Goal: Task Accomplishment & Management: Use online tool/utility

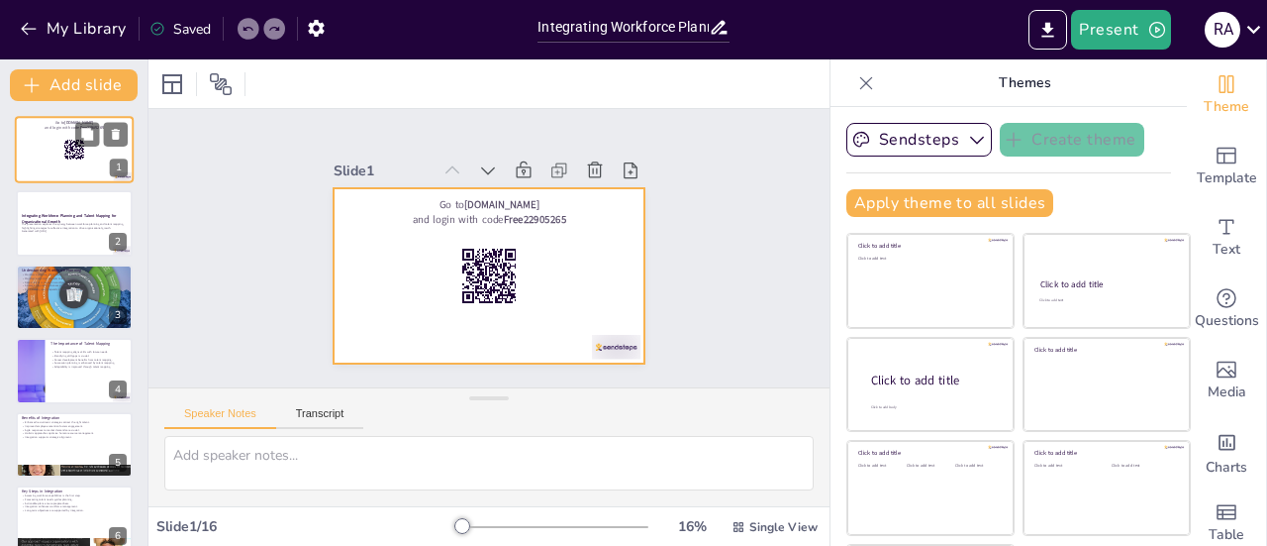
click at [37, 153] on div at bounding box center [74, 149] width 119 height 67
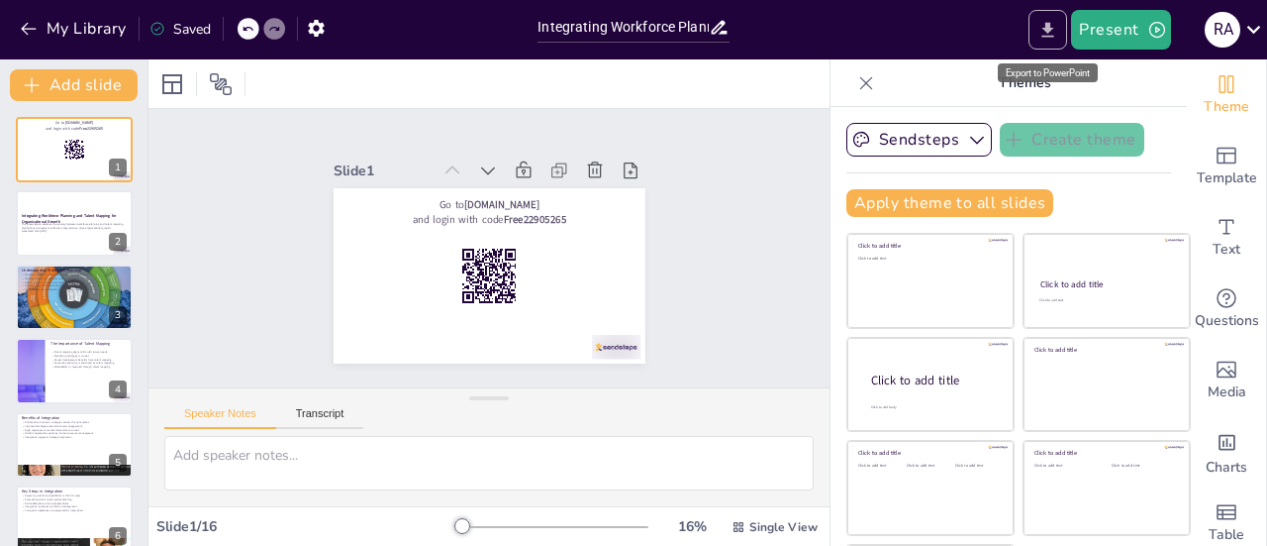
click at [1046, 29] on icon "Export to PowerPoint" at bounding box center [1048, 30] width 21 height 21
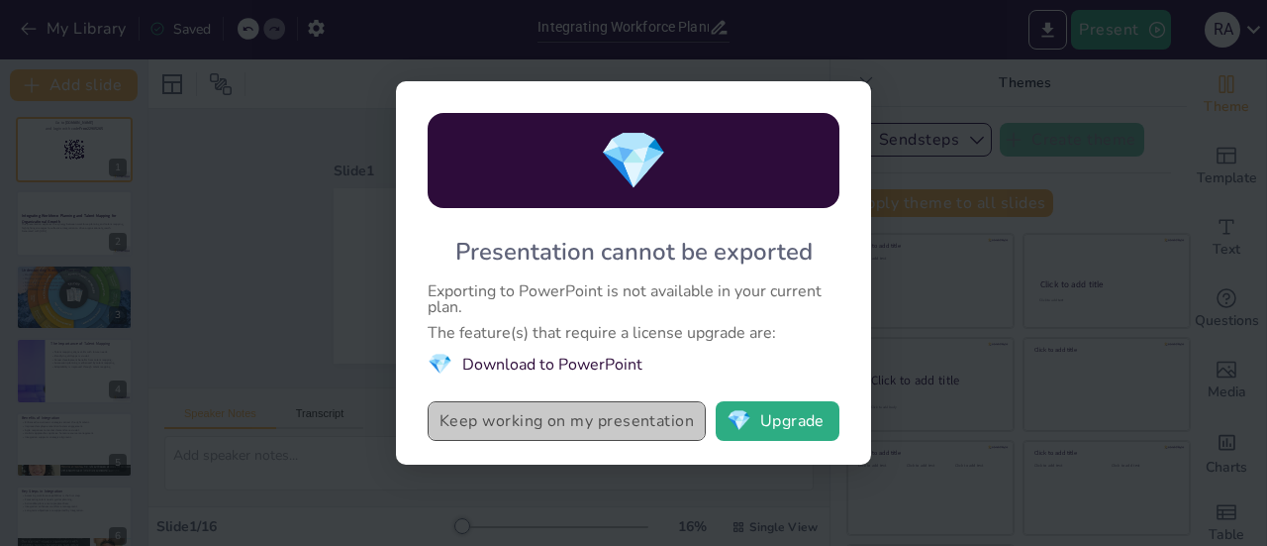
click at [628, 427] on button "Keep working on my presentation" at bounding box center [567, 421] width 278 height 40
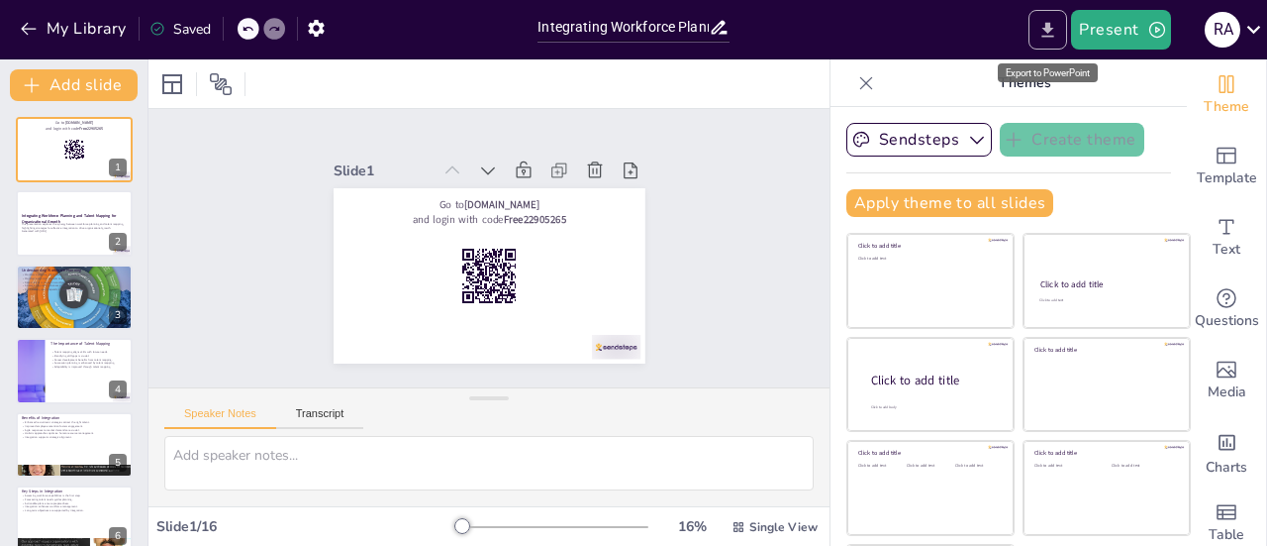
click at [1041, 28] on icon "Export to PowerPoint" at bounding box center [1048, 30] width 21 height 21
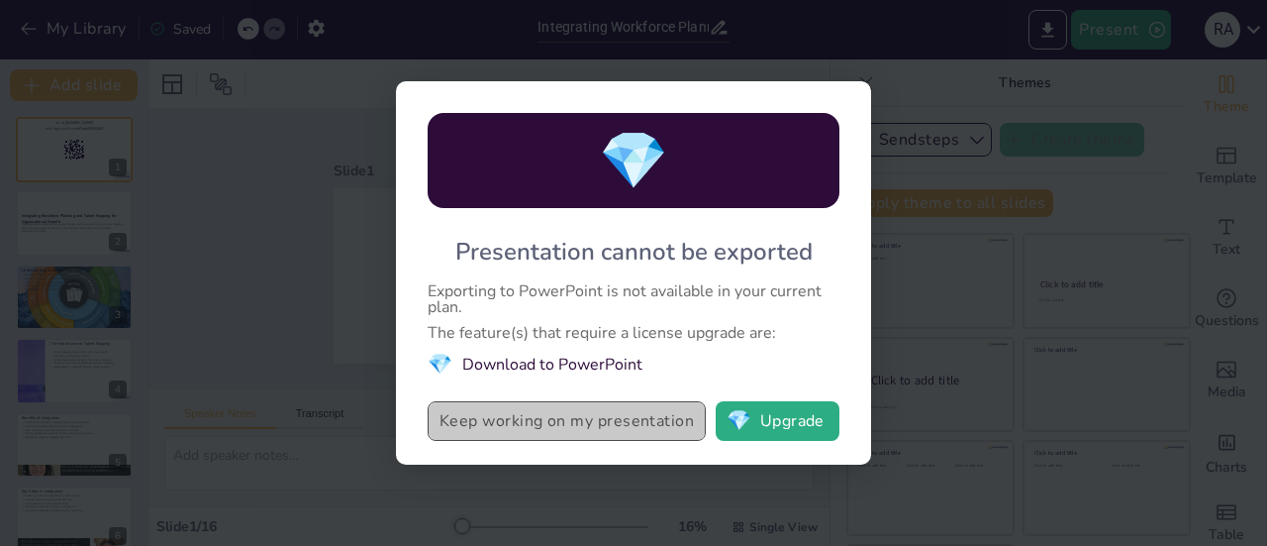
click at [578, 433] on button "Keep working on my presentation" at bounding box center [567, 421] width 278 height 40
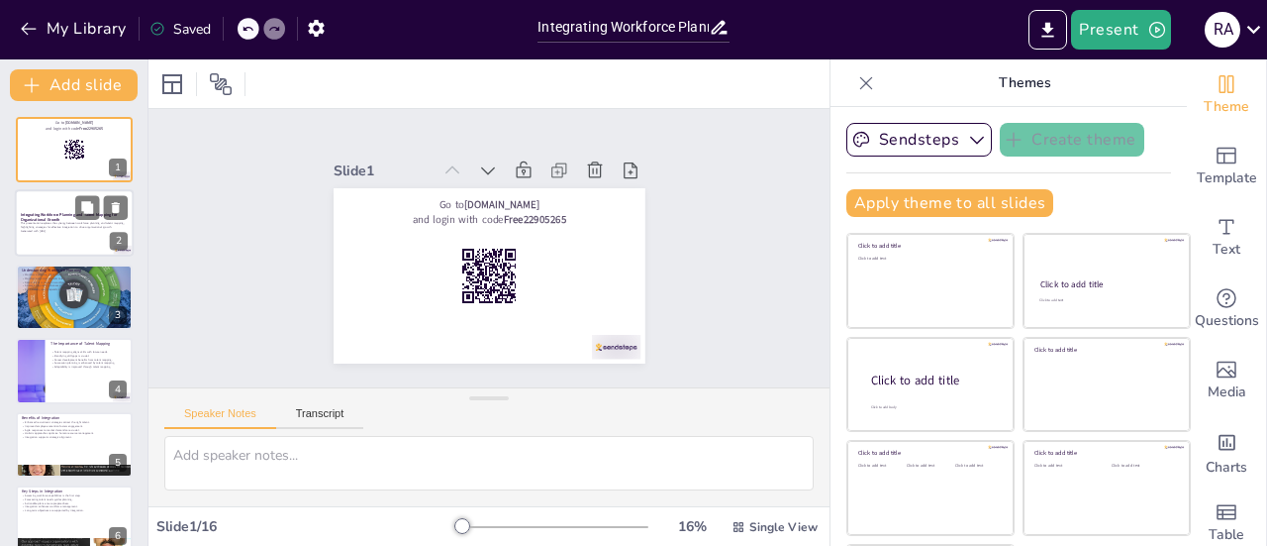
click at [69, 231] on p "Generated with Sendsteps.ai" at bounding box center [74, 231] width 107 height 4
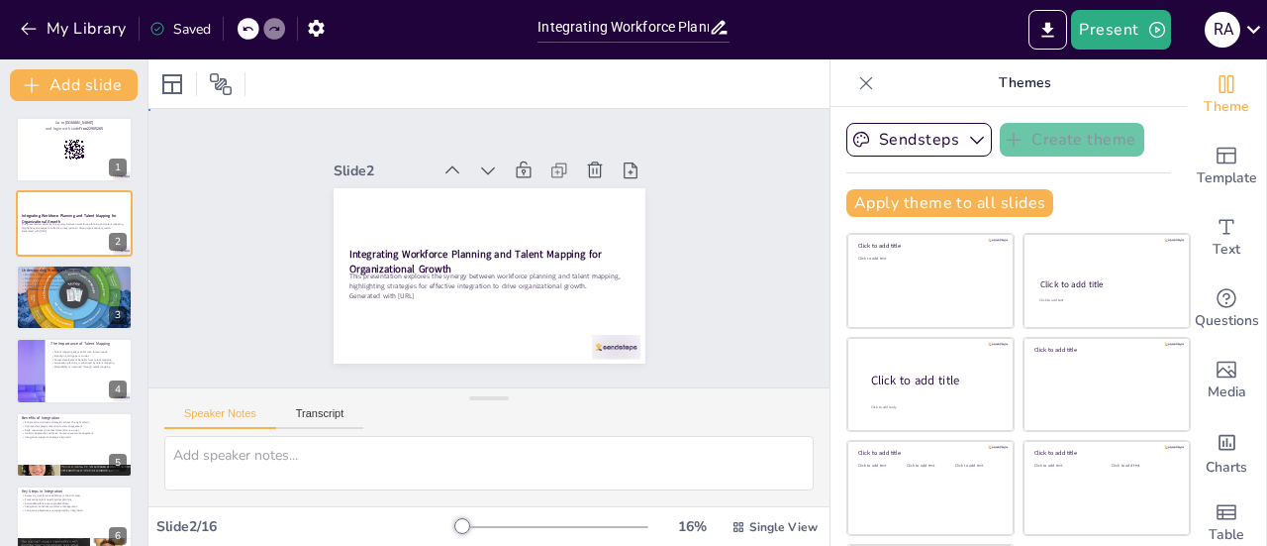
click at [707, 268] on div "Slide 1 Go to sendsteps.me and login with code Free22905265 Slide 2 Integrating…" at bounding box center [489, 248] width 681 height 278
click at [857, 83] on icon at bounding box center [867, 83] width 20 height 20
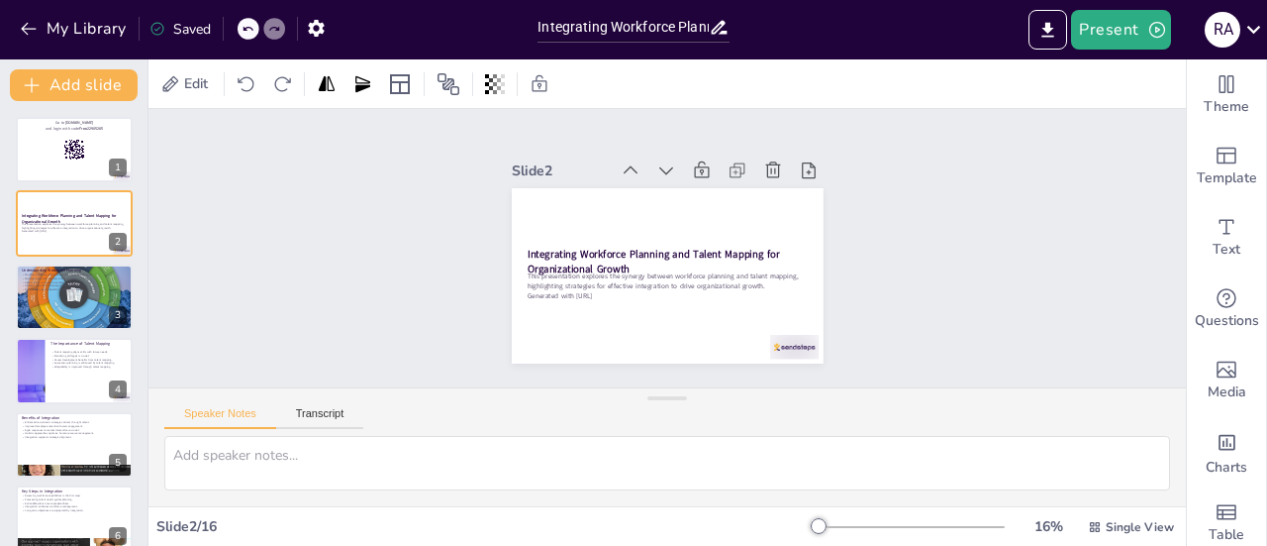
click at [966, 251] on div "Slide 1 Go to sendsteps.me and login with code Free22905265 Slide 2 Integrating…" at bounding box center [668, 248] width 1038 height 278
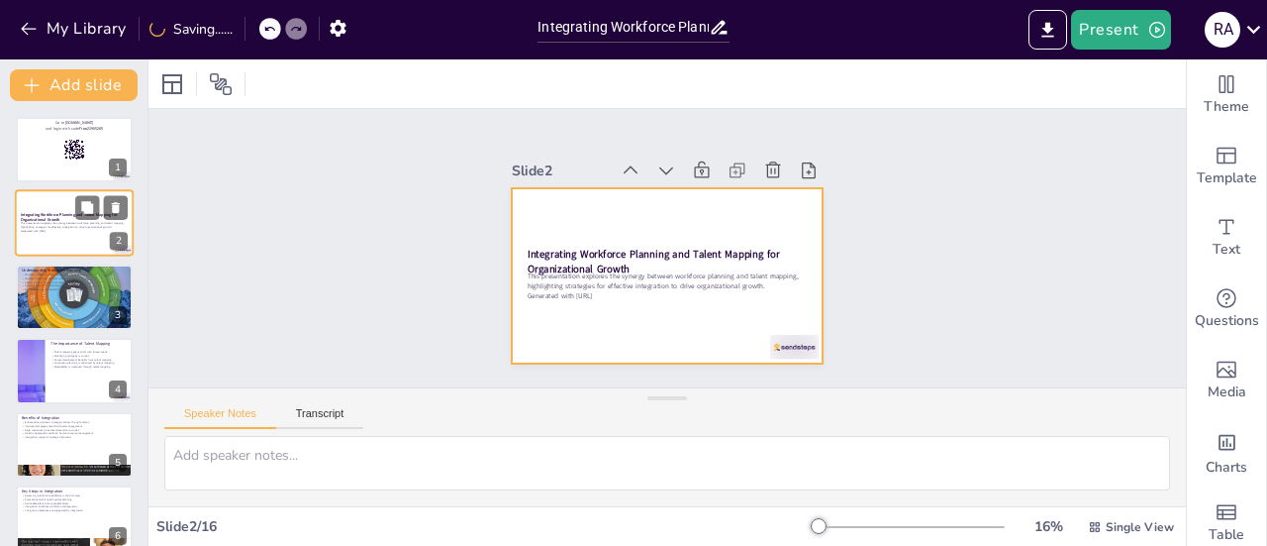
click at [41, 207] on div at bounding box center [74, 223] width 119 height 67
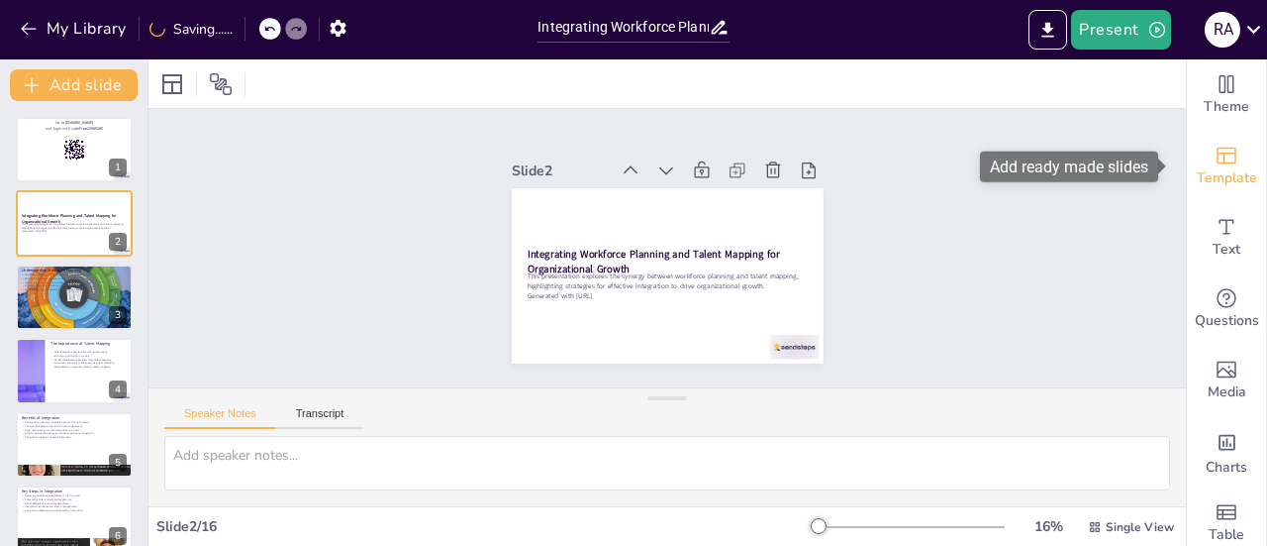
click at [1228, 159] on div "Template" at bounding box center [1226, 166] width 79 height 71
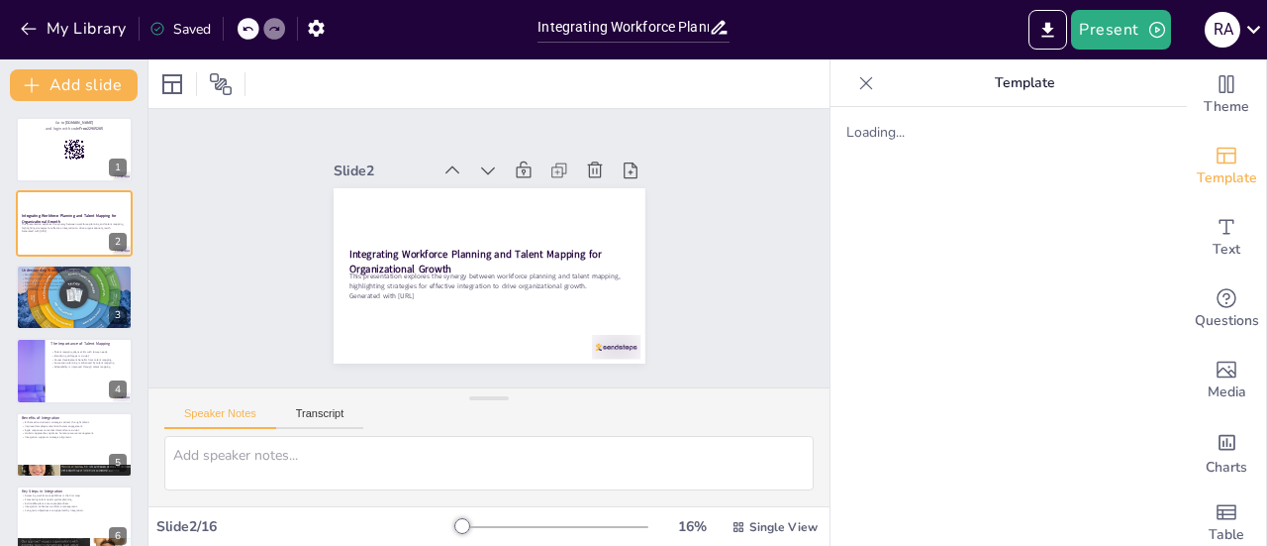
click at [861, 80] on icon at bounding box center [867, 82] width 13 height 13
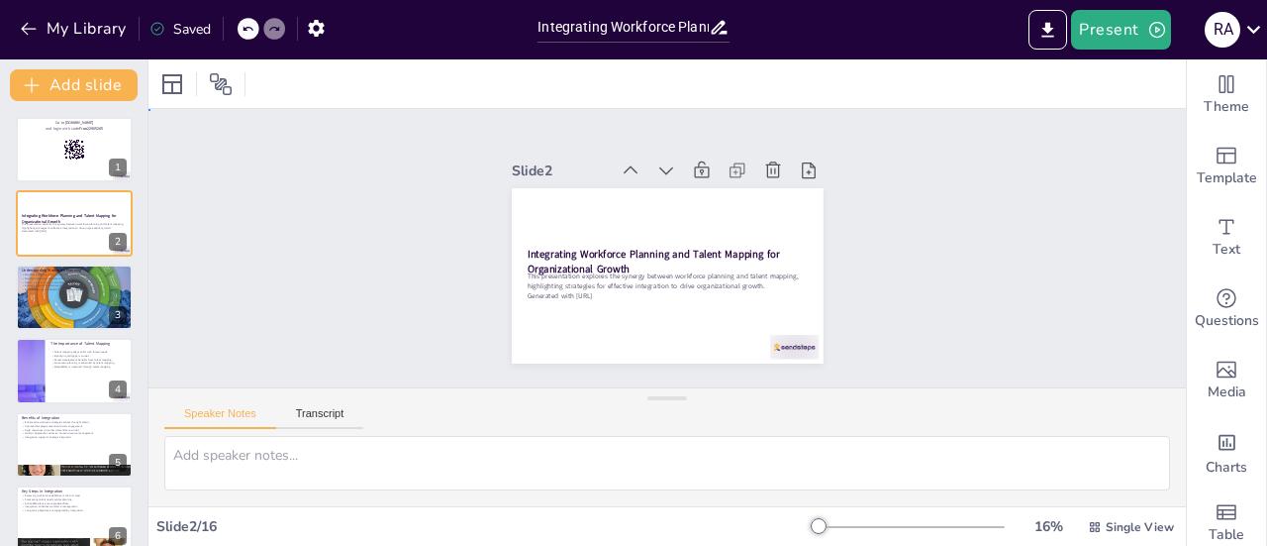
click at [924, 290] on div "Slide 1 Go to sendsteps.me and login with code Free22905265 Slide 2 Integrating…" at bounding box center [668, 248] width 1038 height 278
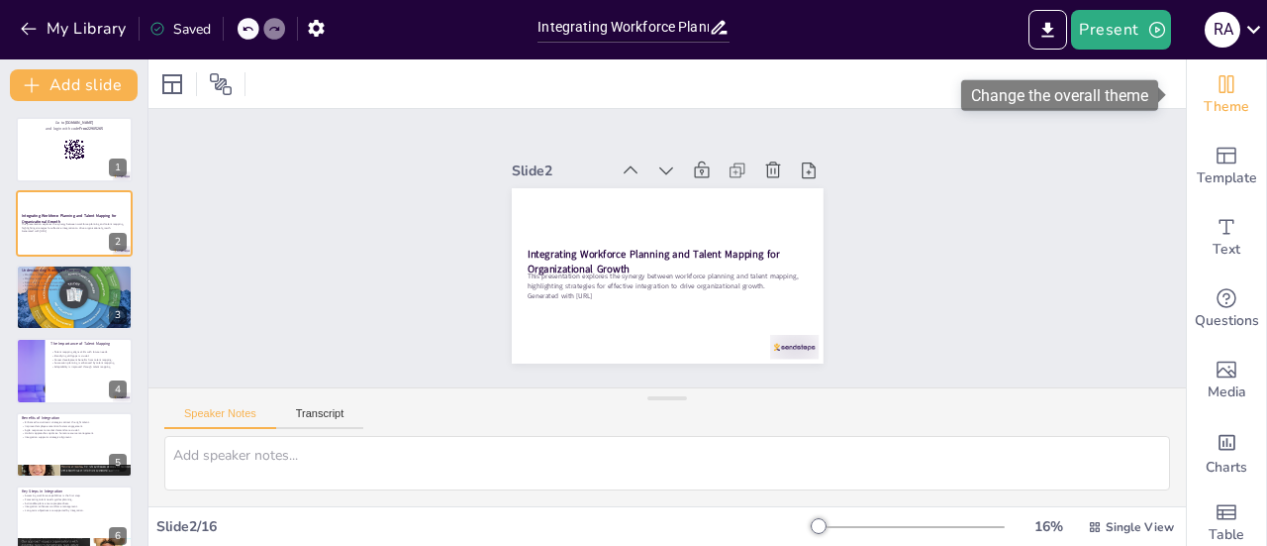
click at [1209, 105] on span "Theme" at bounding box center [1227, 107] width 46 height 22
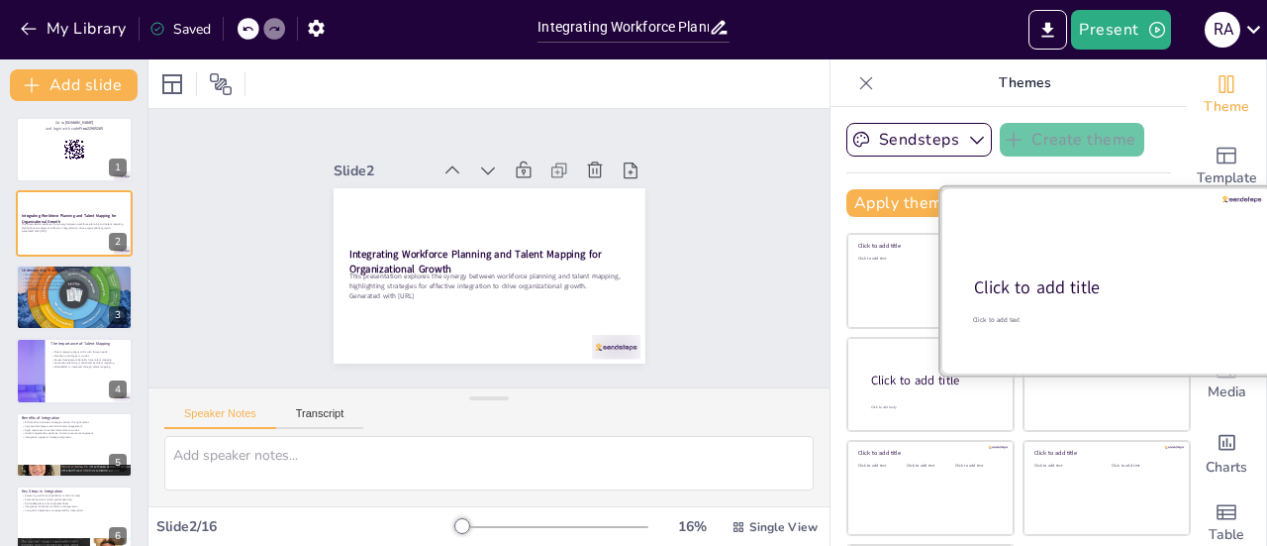
click at [1058, 268] on div at bounding box center [1107, 280] width 333 height 187
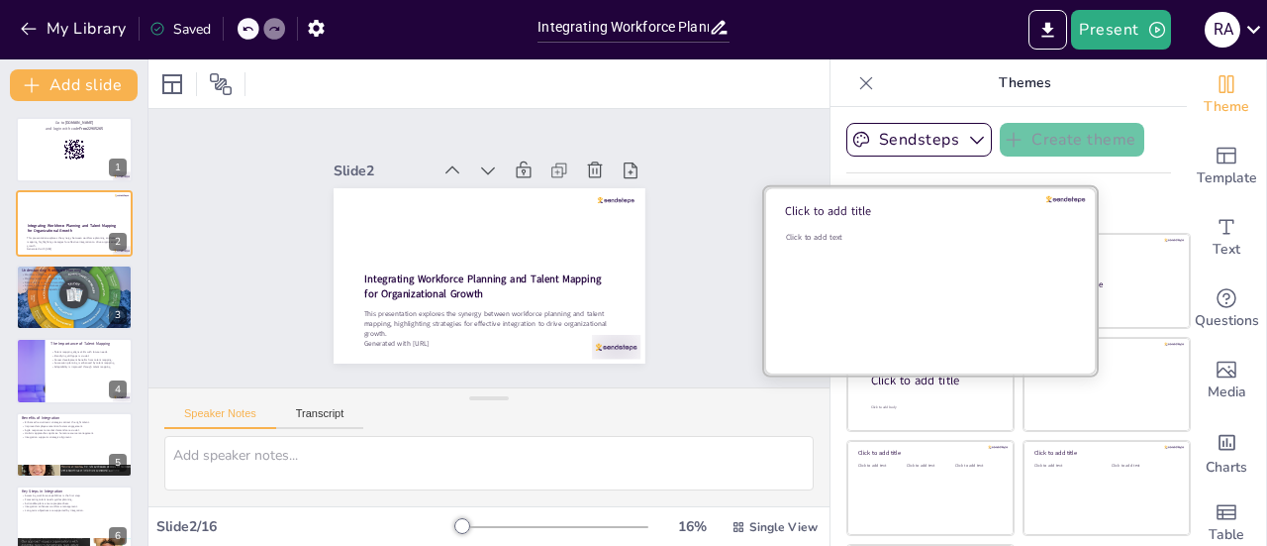
click at [873, 275] on div "Click to add text" at bounding box center [927, 293] width 283 height 123
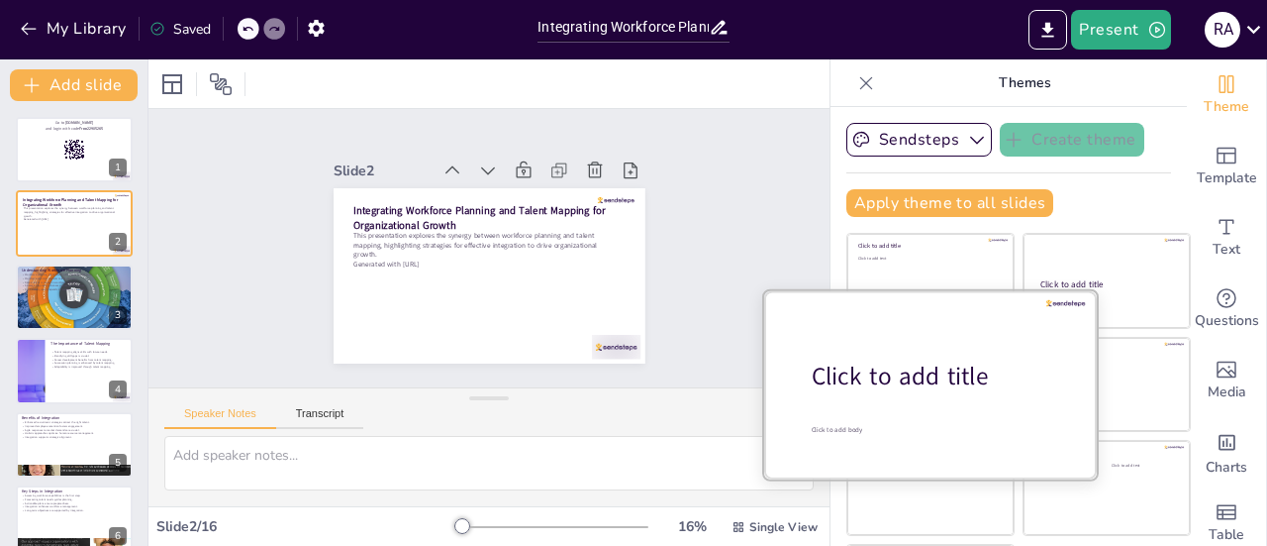
click at [899, 397] on div at bounding box center [930, 383] width 333 height 187
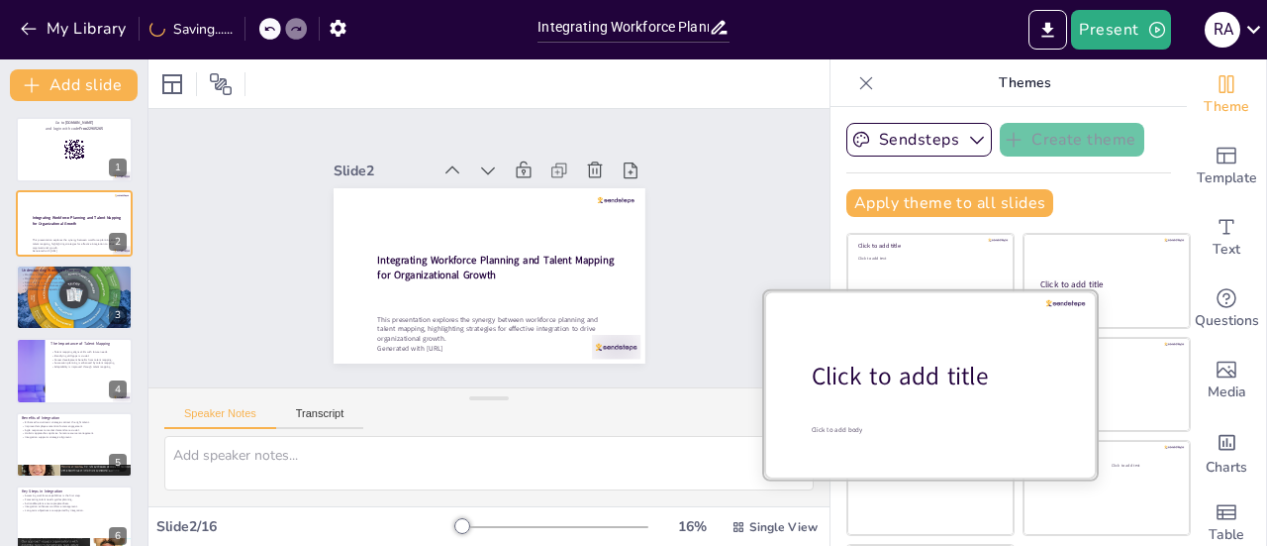
click at [1063, 363] on div at bounding box center [930, 383] width 333 height 187
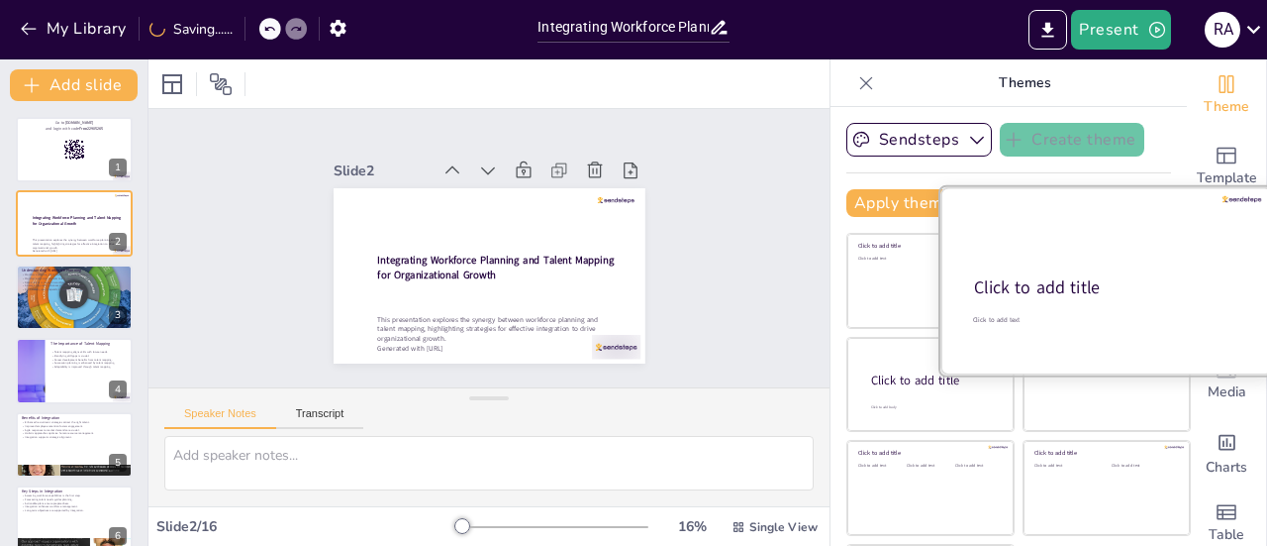
click at [1052, 262] on div at bounding box center [1107, 280] width 333 height 187
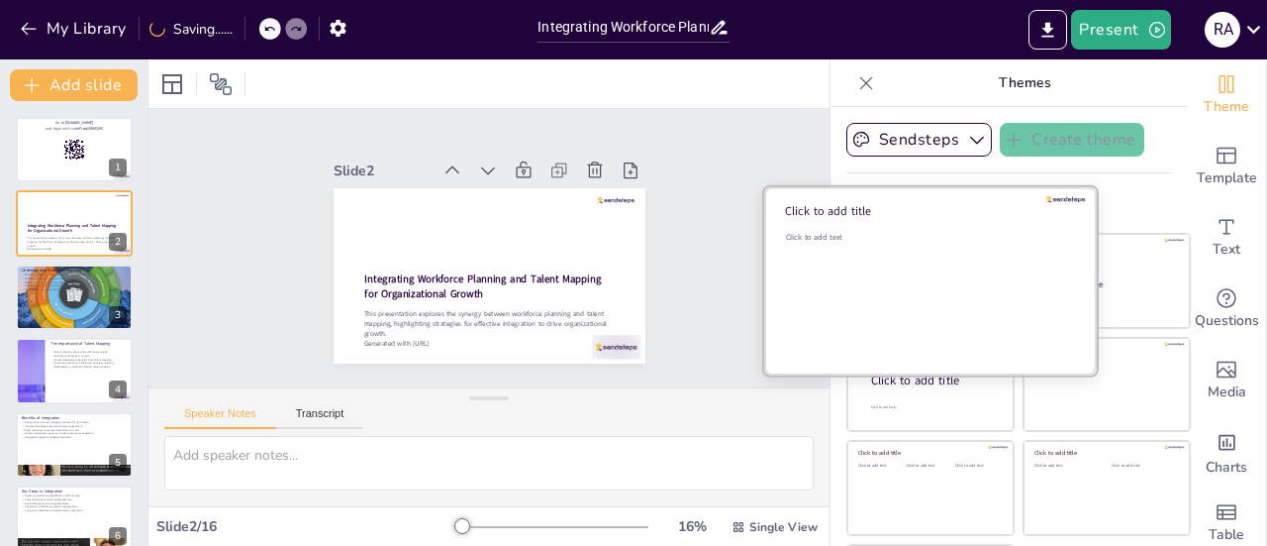
click at [892, 286] on div "Click to add text" at bounding box center [927, 293] width 283 height 123
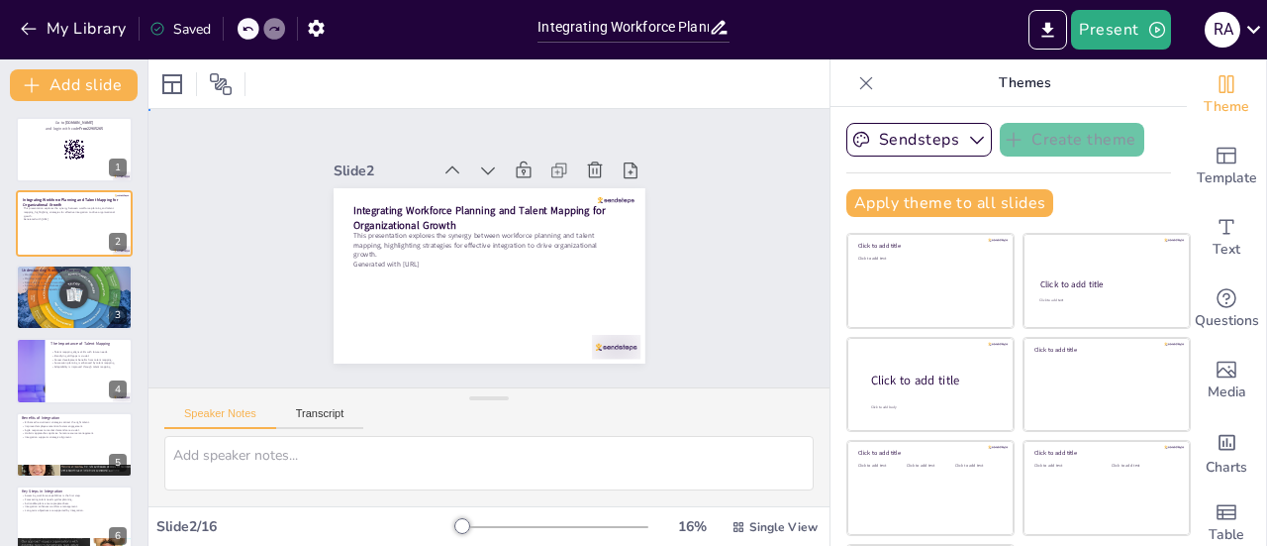
click at [723, 238] on div "Slide 1 Go to sendsteps.me and login with code Free22905265 Slide 2 Integrating…" at bounding box center [489, 248] width 681 height 278
click at [685, 234] on div "Slide 1 Go to sendsteps.me and login with code Free22905265 Slide 2 Integrating…" at bounding box center [489, 248] width 681 height 278
click at [247, 31] on icon at bounding box center [248, 29] width 10 height 5
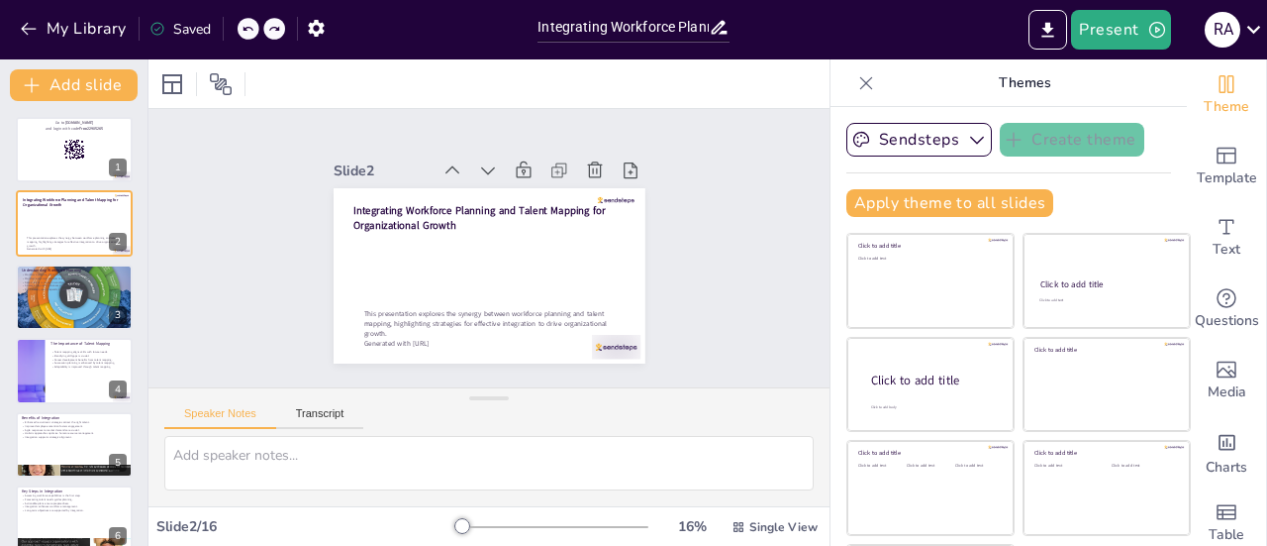
click at [247, 31] on icon at bounding box center [248, 29] width 10 height 5
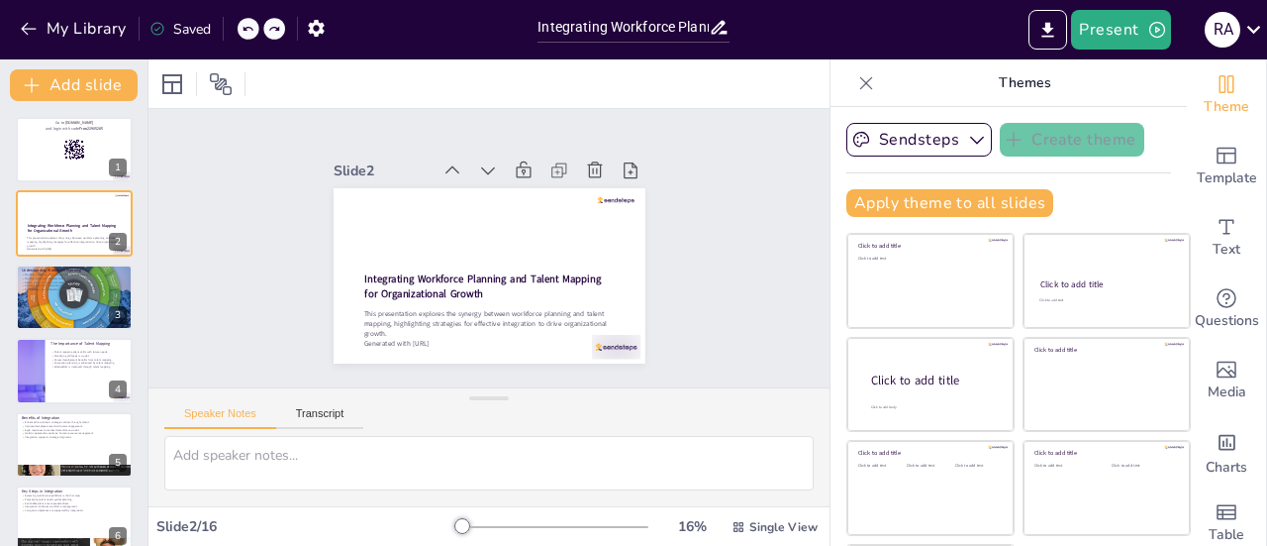
click at [247, 31] on icon at bounding box center [248, 29] width 10 height 5
click at [300, 30] on icon at bounding box center [296, 29] width 10 height 5
checkbox input "true"
click at [1150, 27] on icon "button" at bounding box center [1158, 30] width 16 height 16
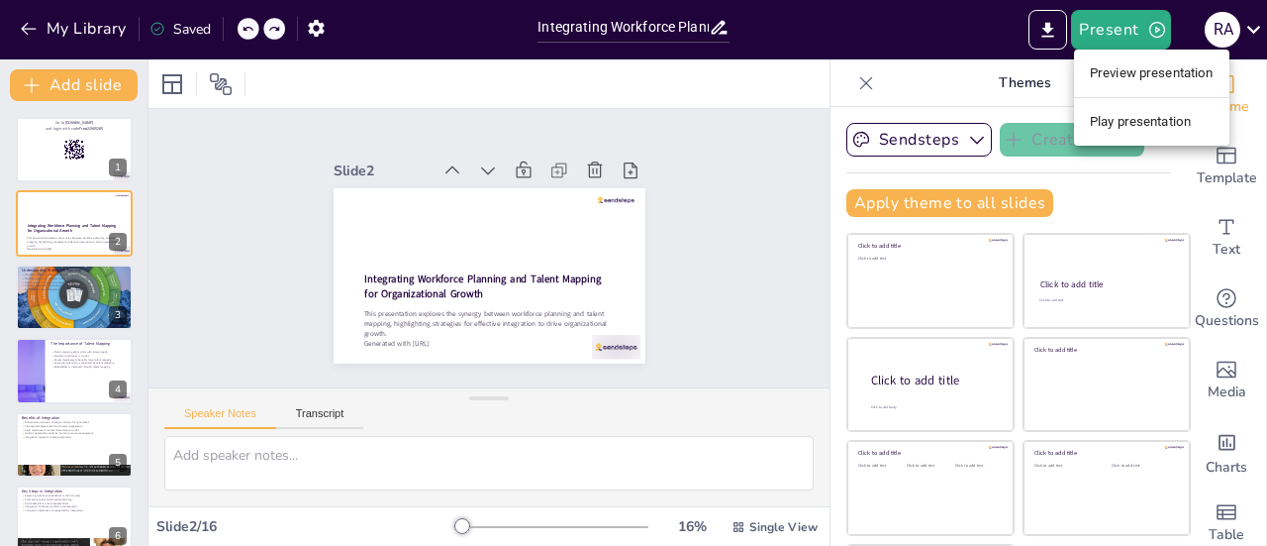
click at [1125, 78] on li "Preview presentation" at bounding box center [1151, 73] width 155 height 32
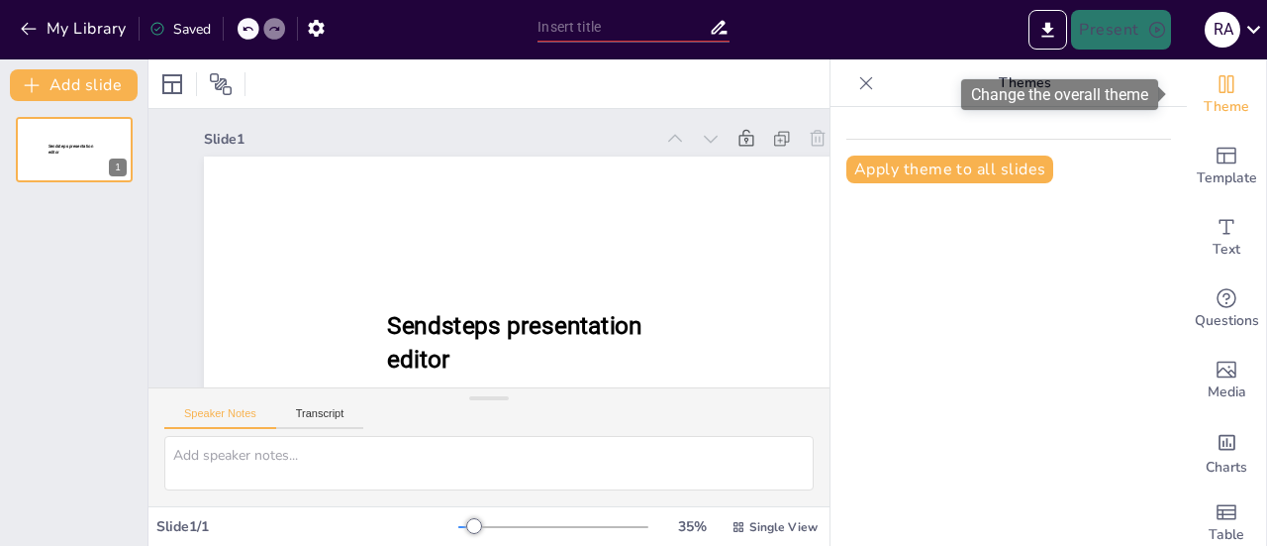
scroll to position [165, 0]
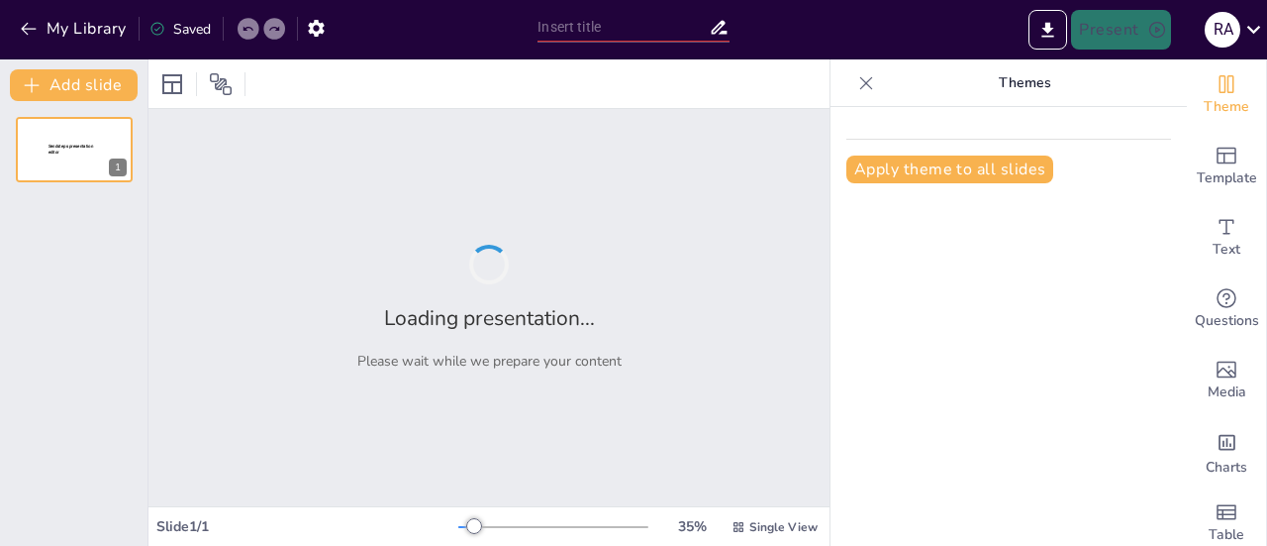
type input "Integrating Workforce Planning and Talent Mapping for Organizational Growth"
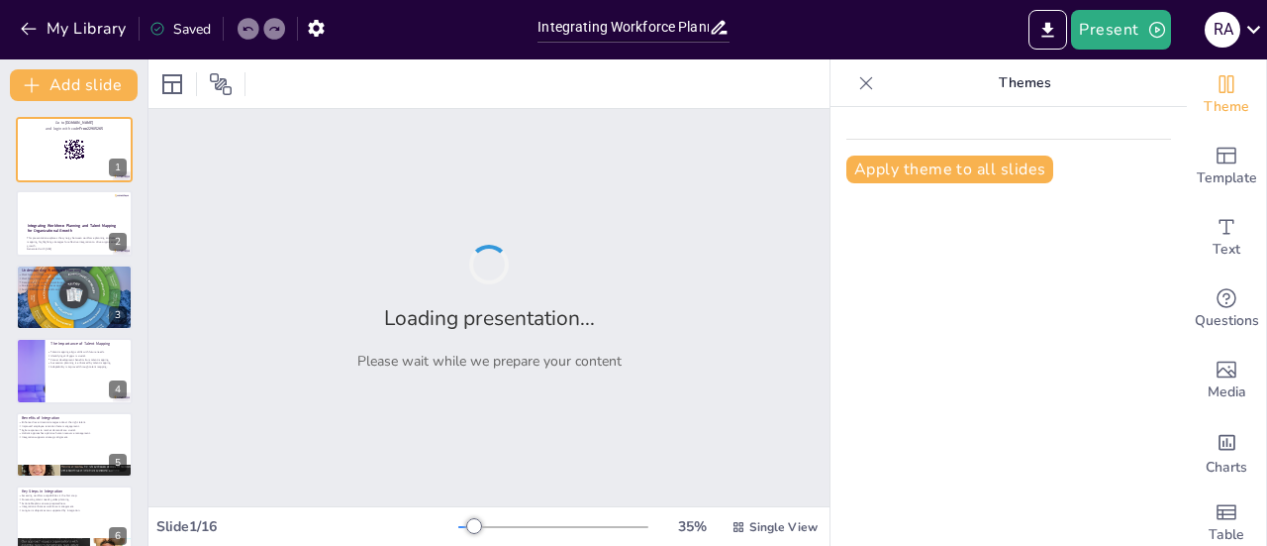
checkbox input "true"
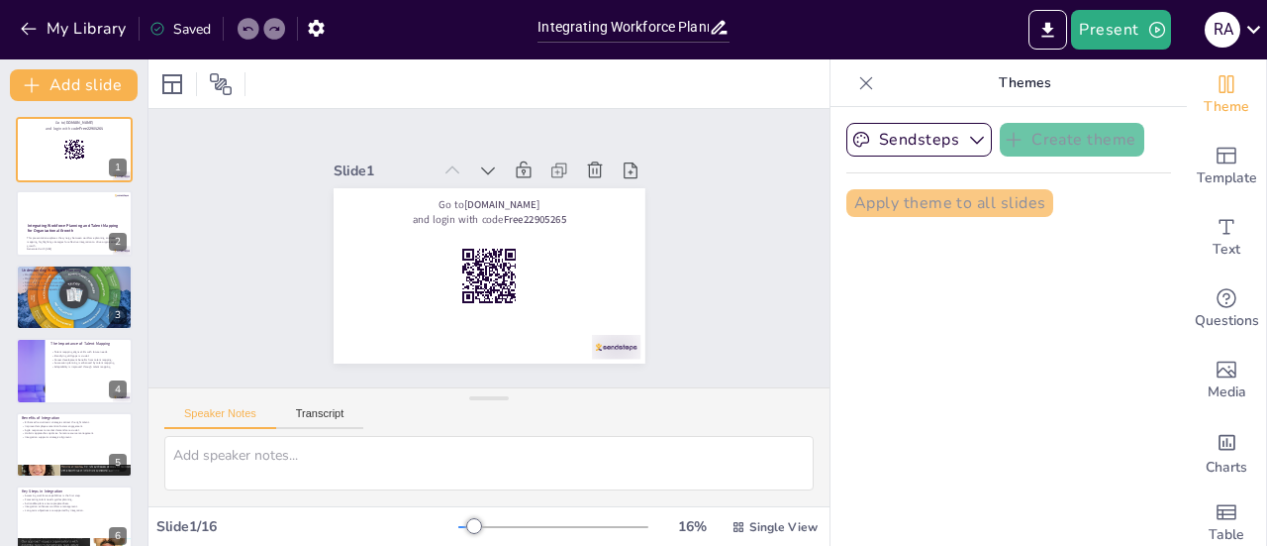
checkbox input "true"
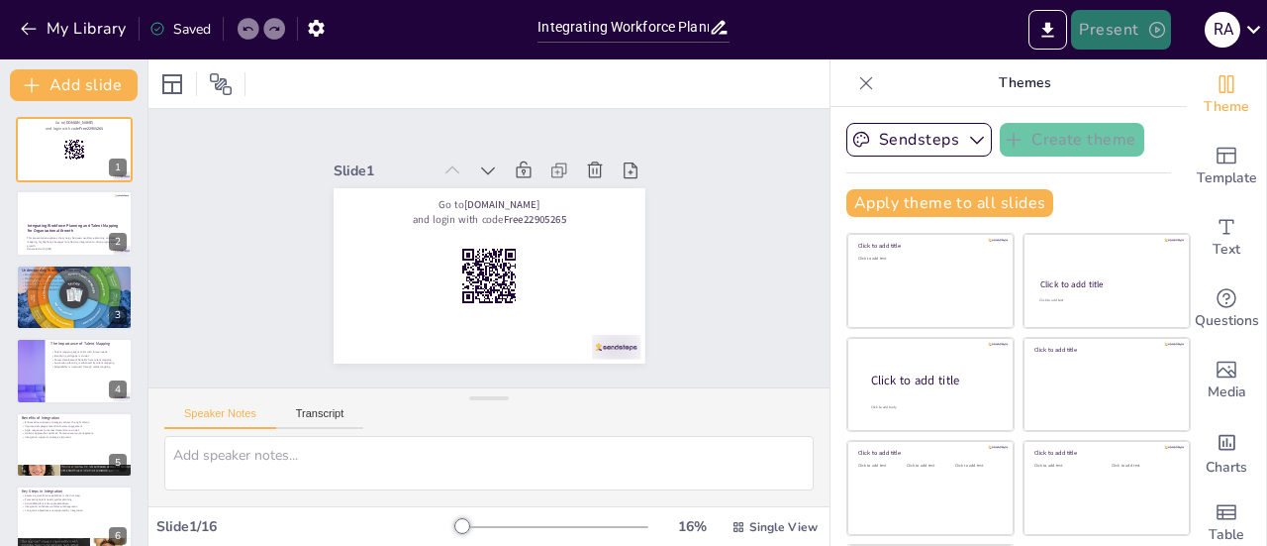
click at [1117, 35] on button "Present" at bounding box center [1120, 30] width 99 height 40
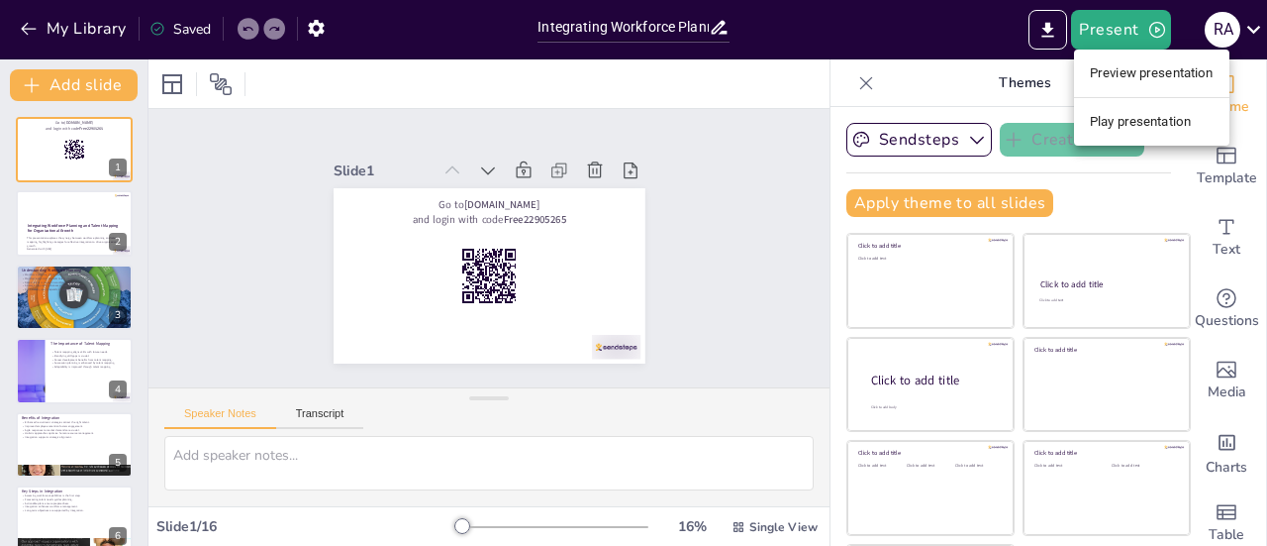
click at [1121, 112] on li "Play presentation" at bounding box center [1151, 122] width 155 height 32
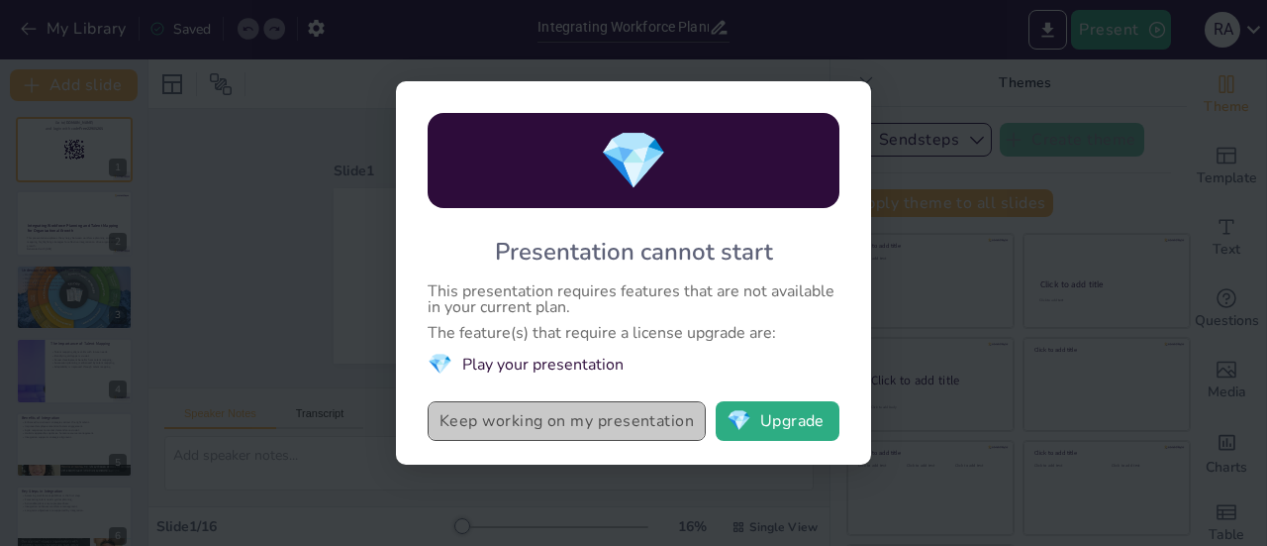
click at [595, 417] on button "Keep working on my presentation" at bounding box center [567, 421] width 278 height 40
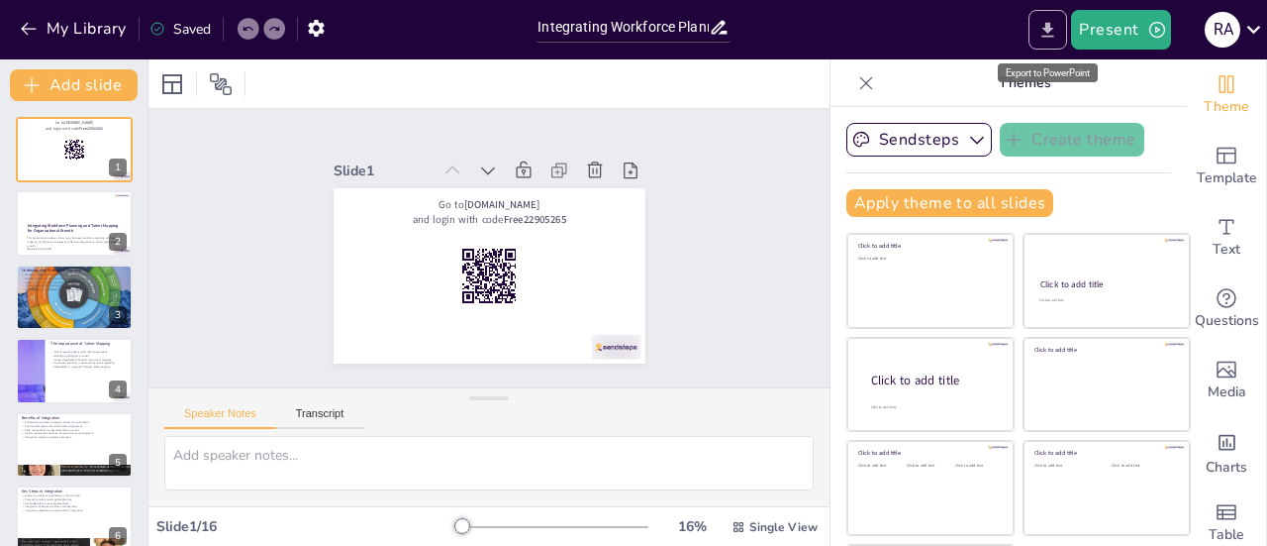
click at [1038, 26] on button "Export to PowerPoint" at bounding box center [1048, 30] width 39 height 40
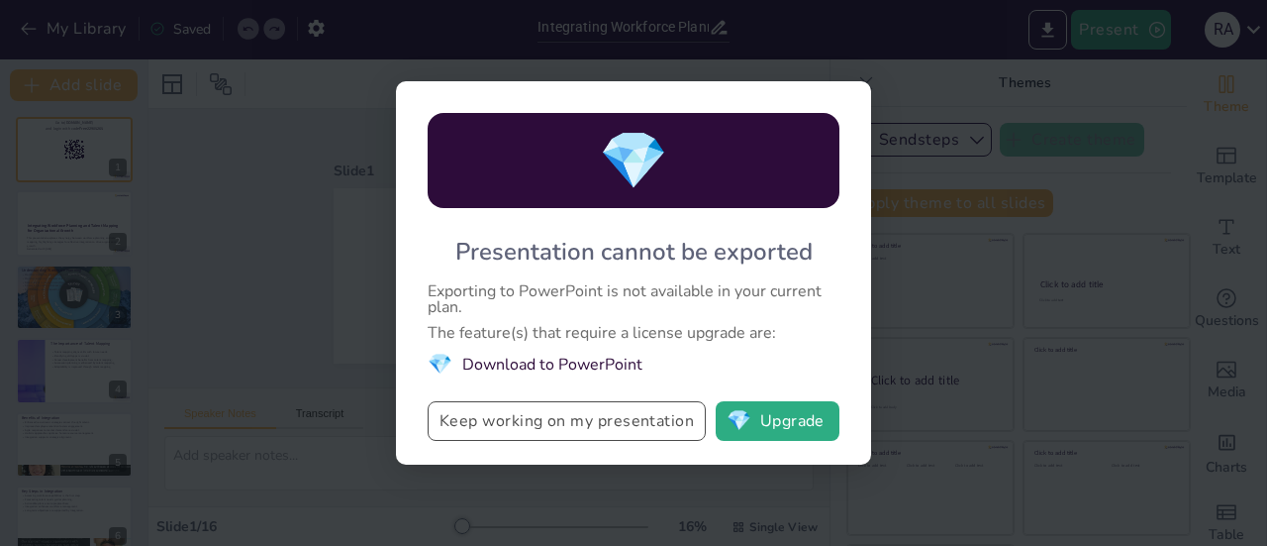
click at [570, 418] on button "Keep working on my presentation" at bounding box center [567, 421] width 278 height 40
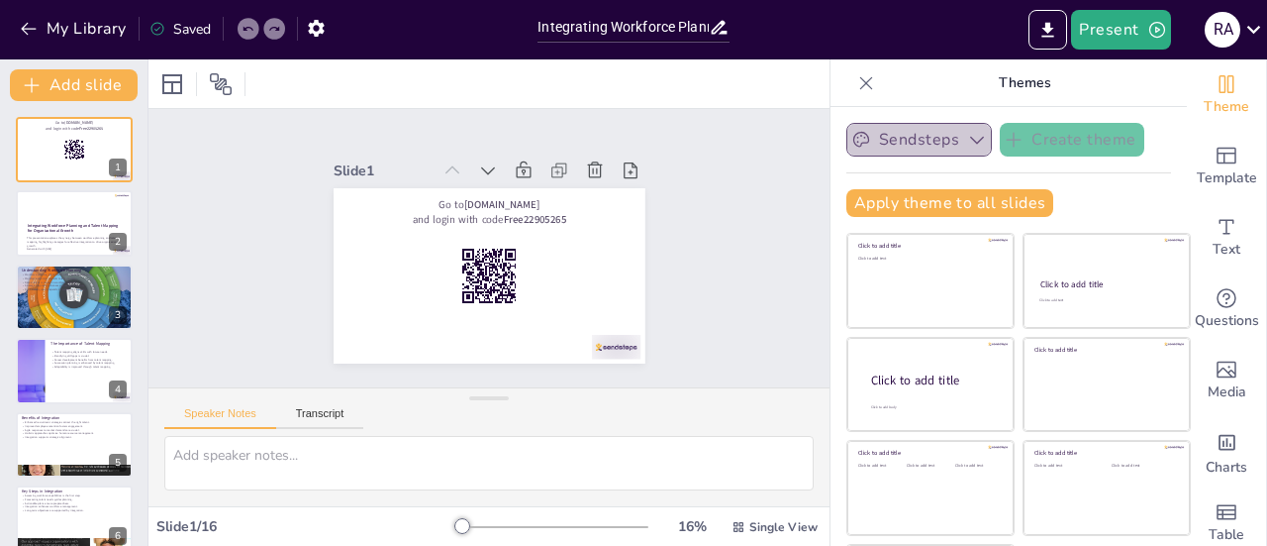
click at [967, 132] on icon "button" at bounding box center [977, 140] width 20 height 20
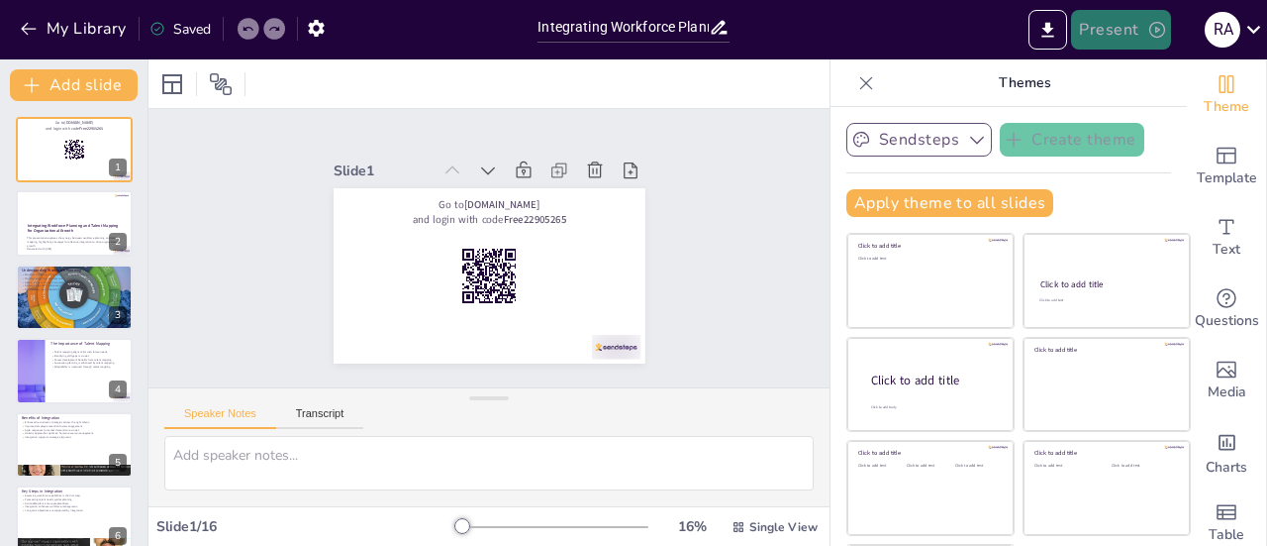
click at [1157, 31] on icon "button" at bounding box center [1158, 30] width 16 height 16
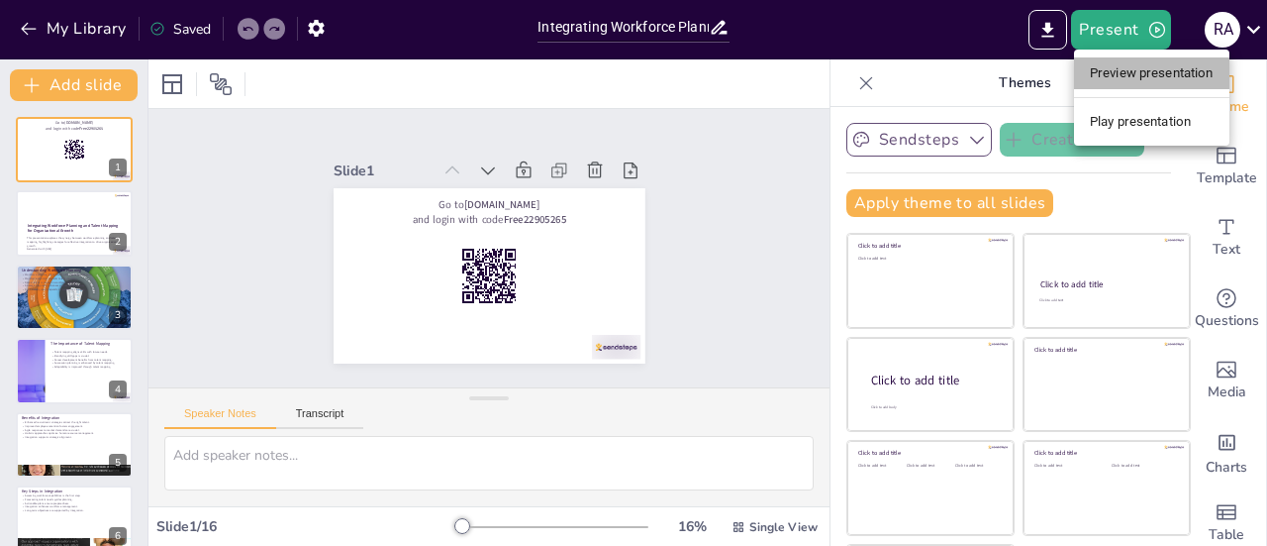
click at [1125, 65] on li "Preview presentation" at bounding box center [1151, 73] width 155 height 32
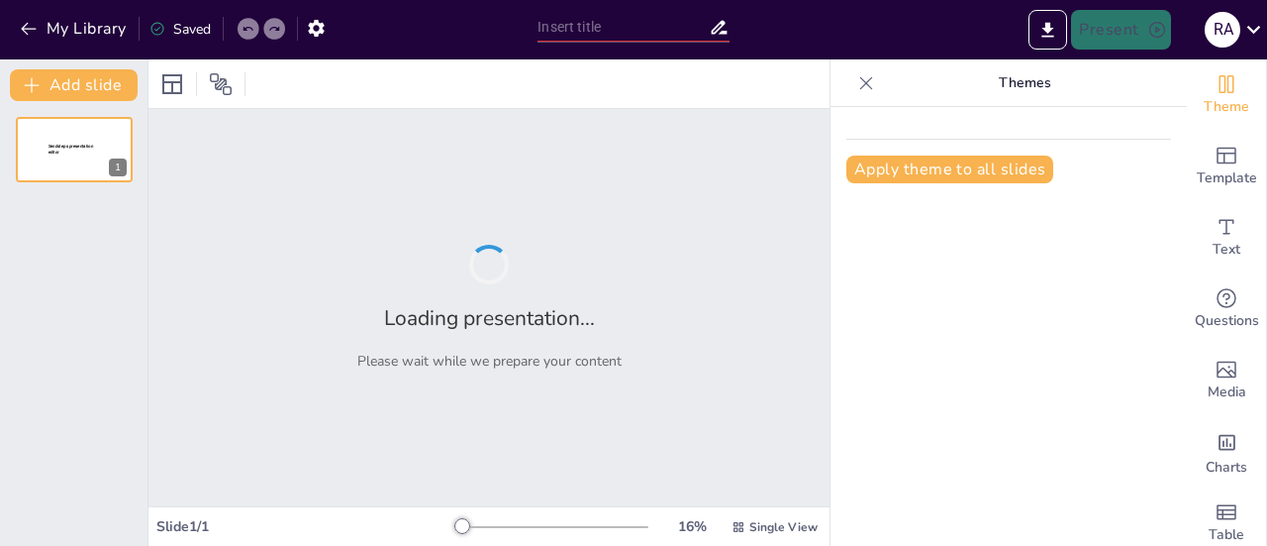
type input "Integrating Workforce Planning and Talent Mapping for Organizational Growth"
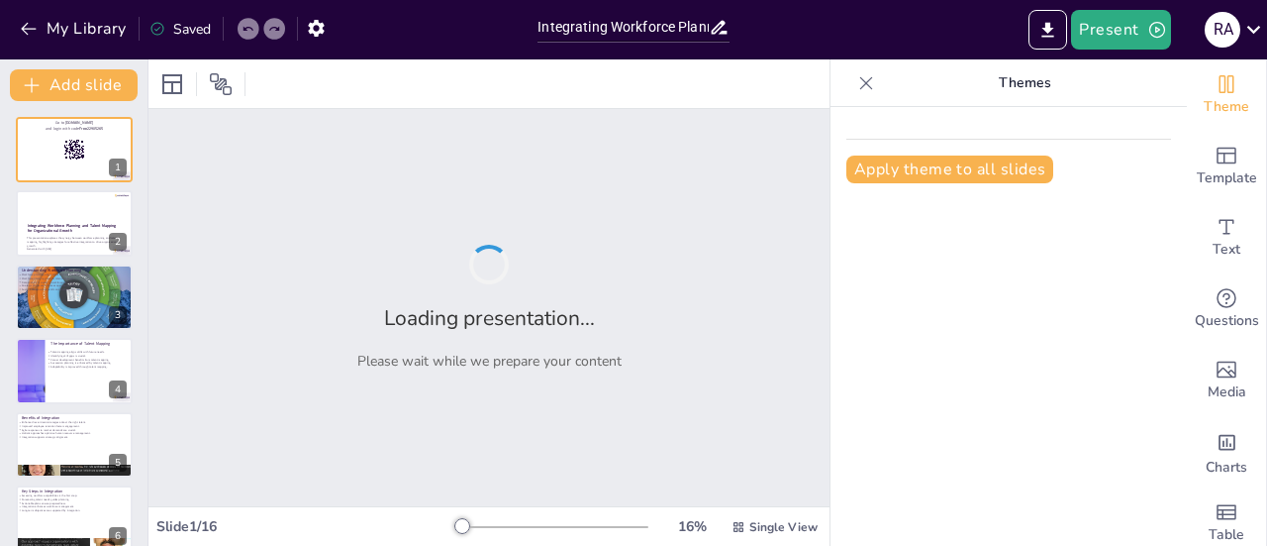
checkbox input "true"
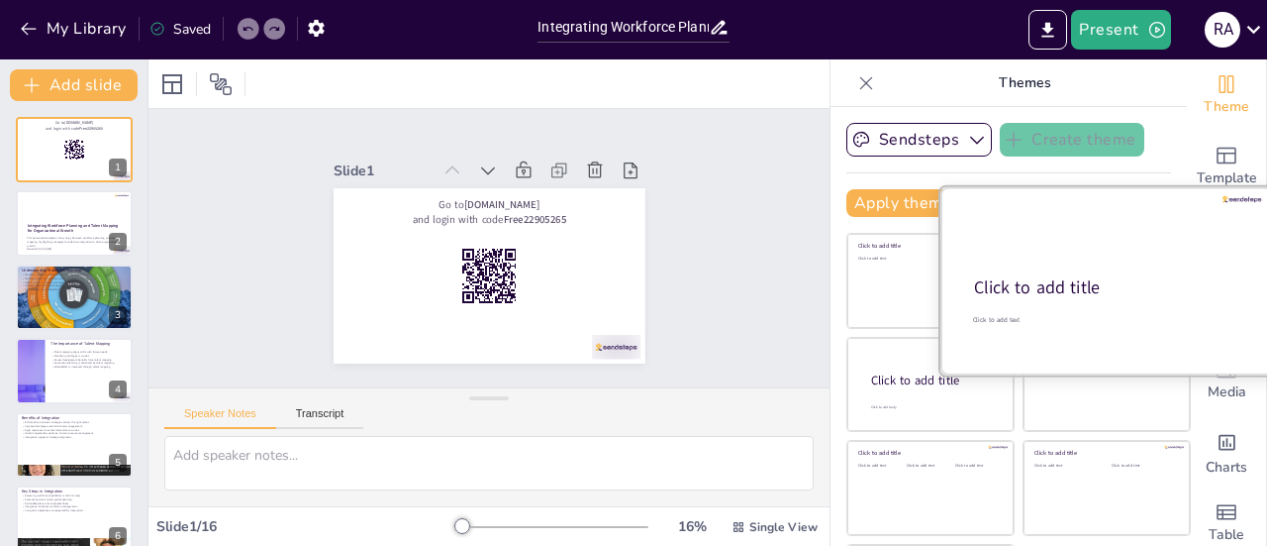
click at [1088, 277] on div "Click to add title" at bounding box center [1105, 288] width 262 height 24
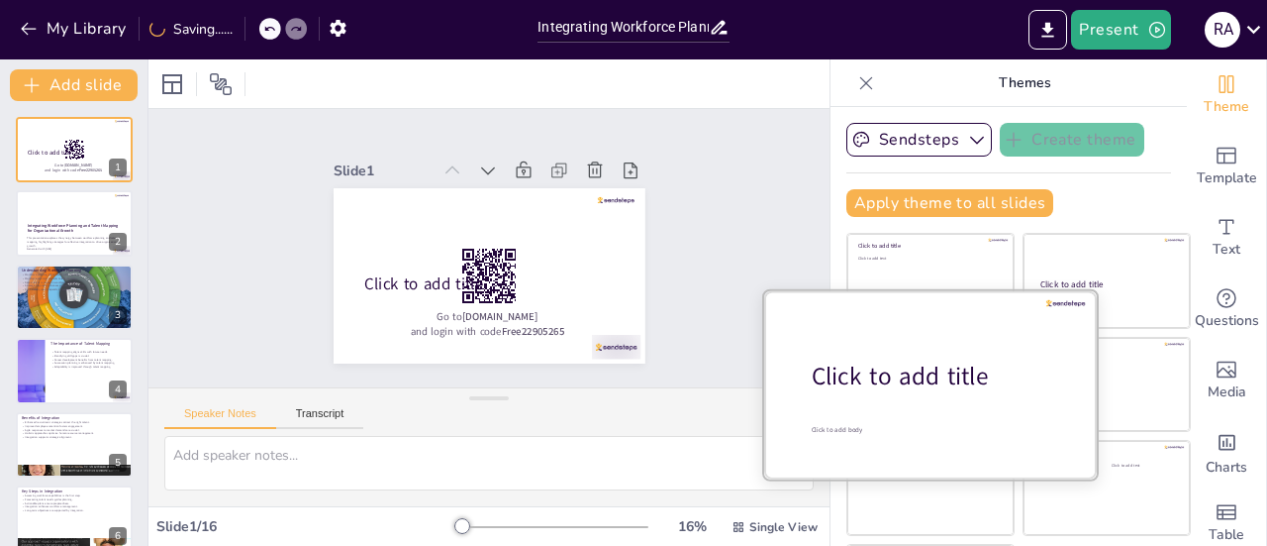
click at [927, 401] on div at bounding box center [930, 383] width 333 height 187
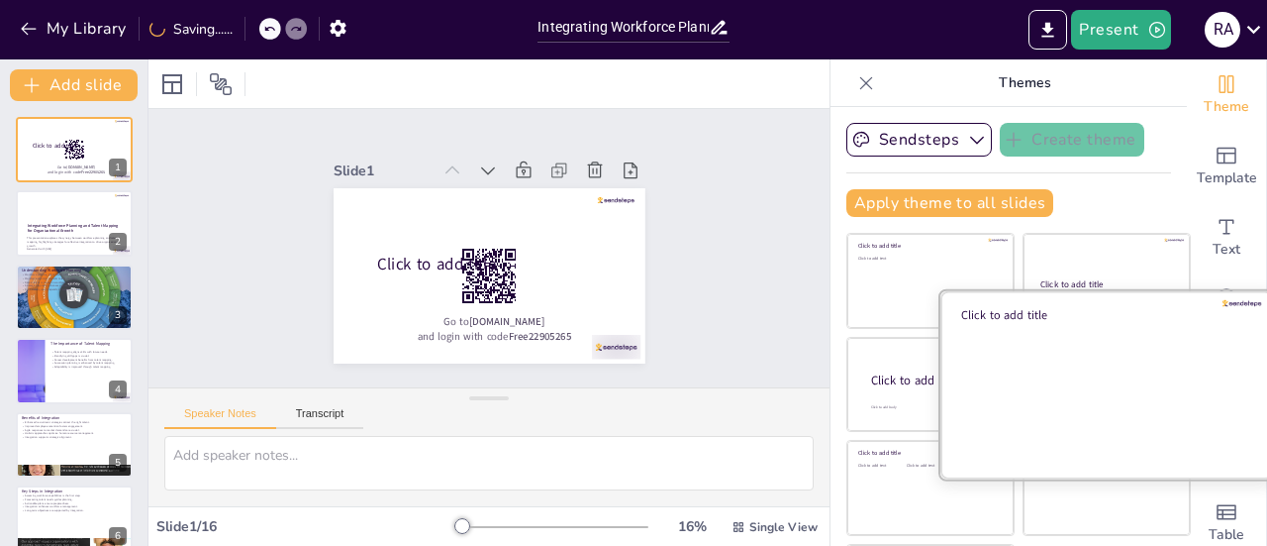
click at [1115, 371] on div at bounding box center [1107, 383] width 333 height 187
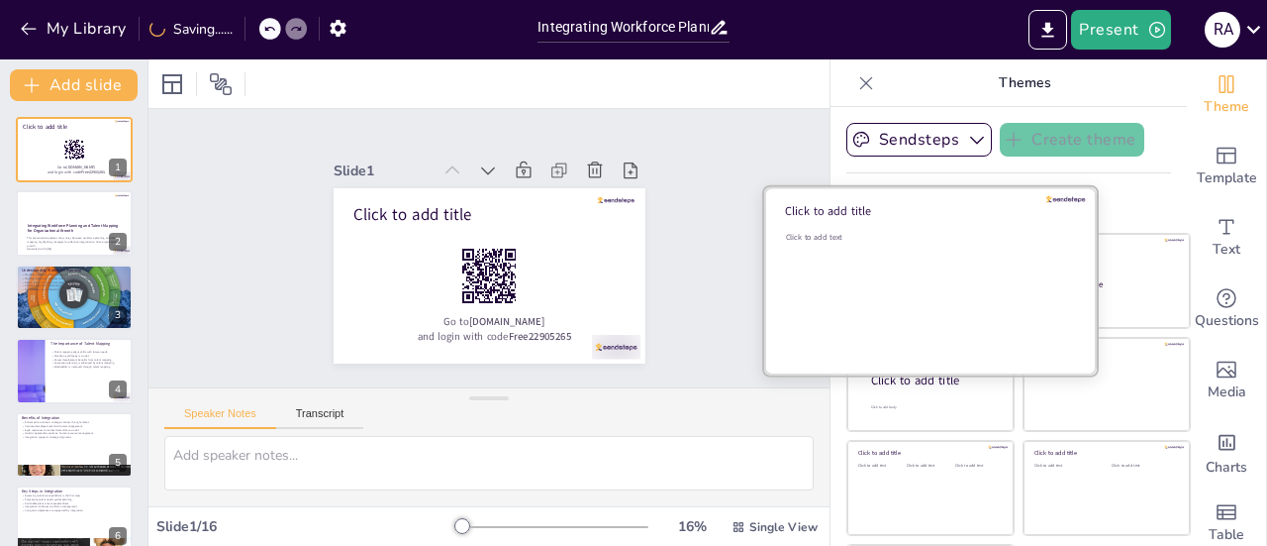
click at [881, 320] on div "Click to add text" at bounding box center [927, 293] width 283 height 123
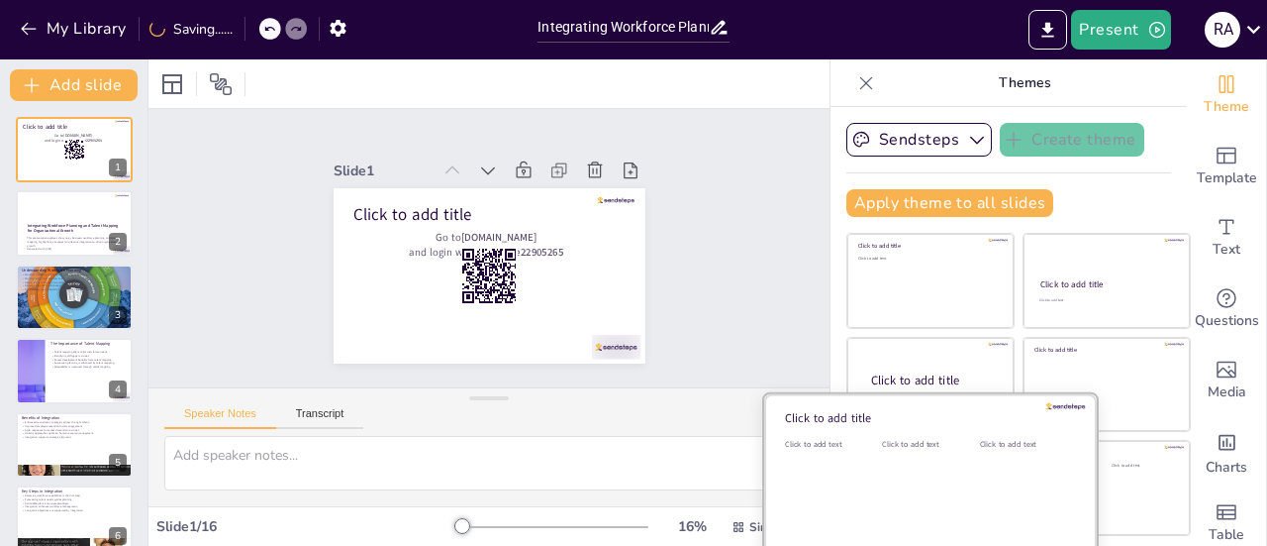
scroll to position [89, 0]
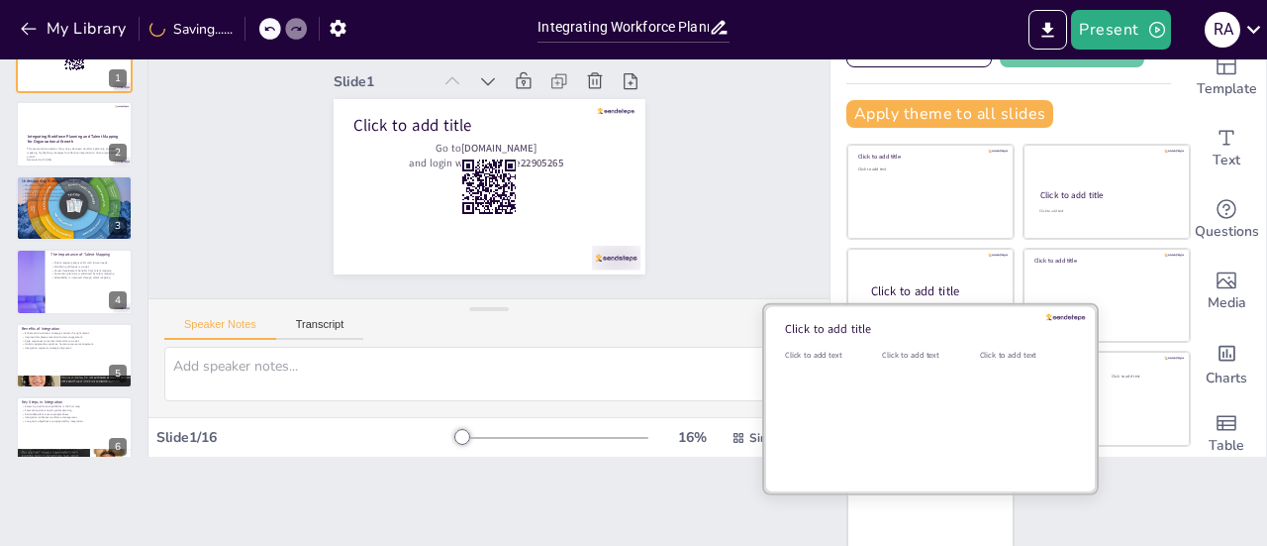
click at [902, 400] on div "Click to add text" at bounding box center [926, 411] width 89 height 123
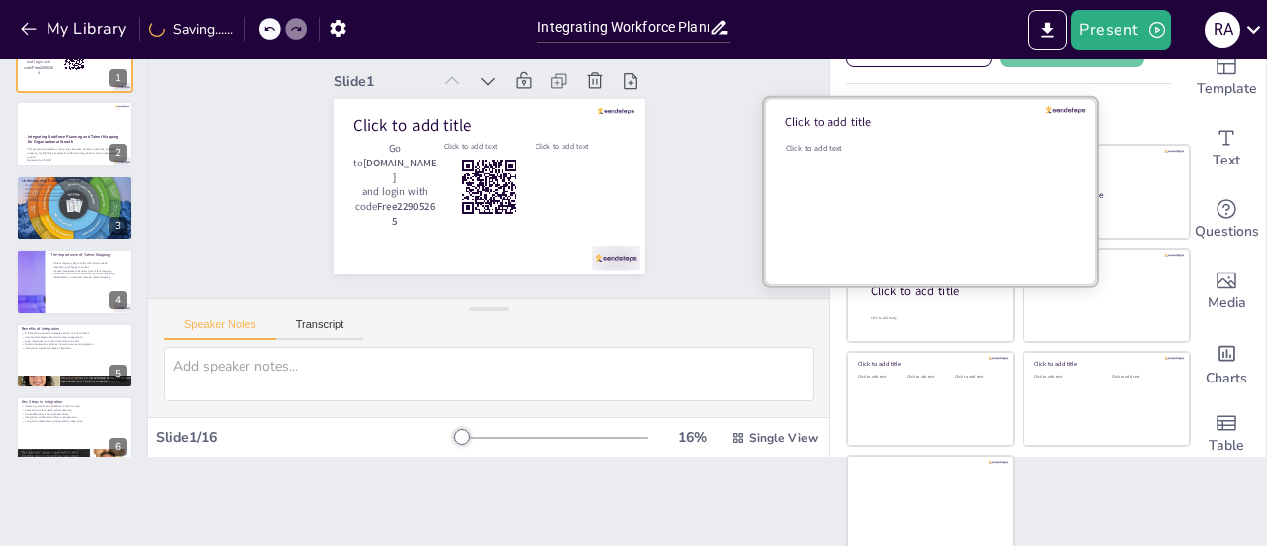
click at [897, 195] on div "Click to add text" at bounding box center [927, 204] width 283 height 123
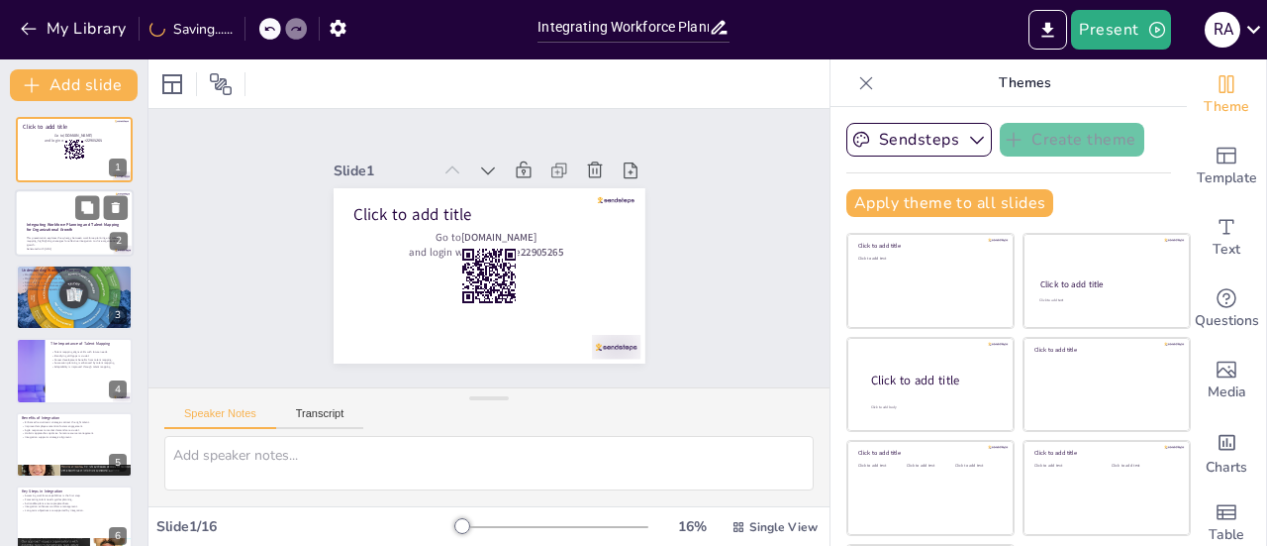
click at [85, 237] on p "This presentation explores the synergy between workforce planning and talent ma…" at bounding box center [74, 241] width 94 height 11
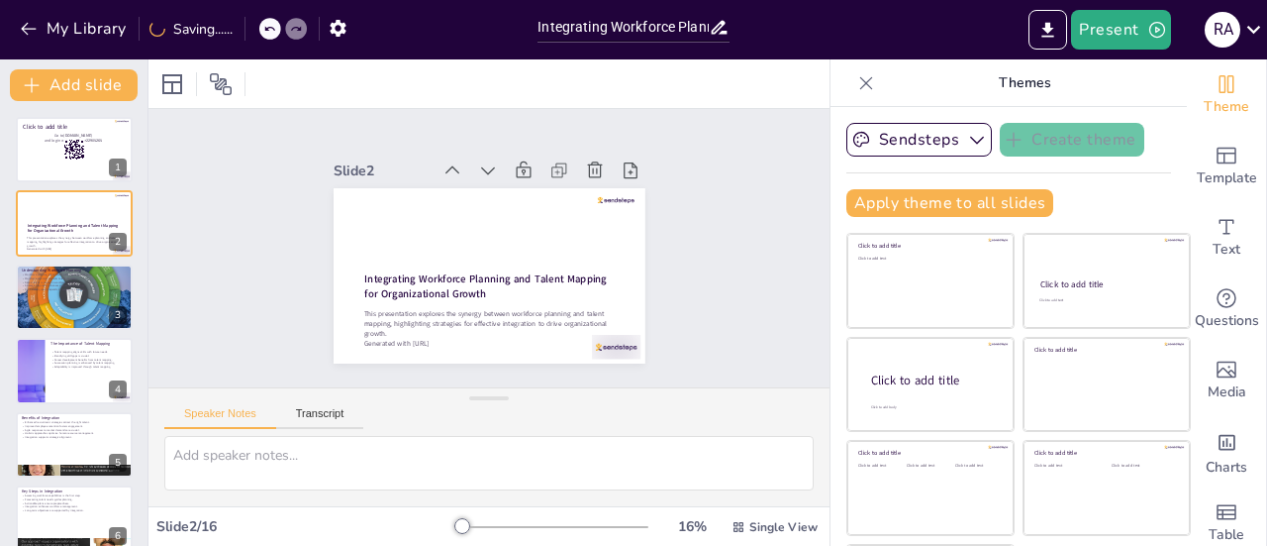
click at [857, 76] on icon at bounding box center [867, 83] width 20 height 20
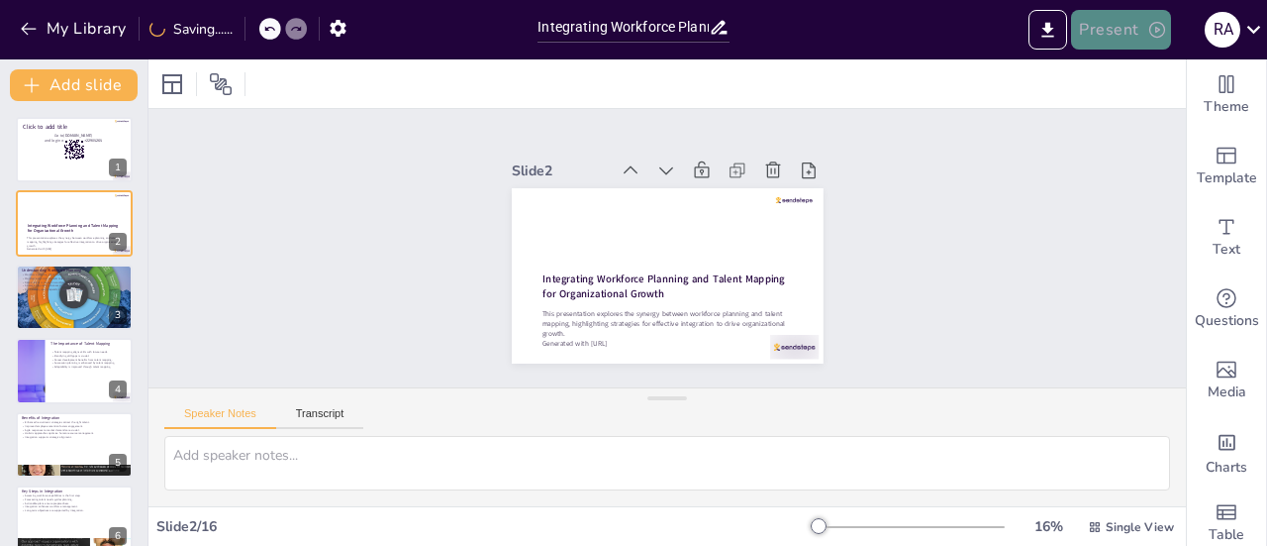
click at [1156, 25] on icon "button" at bounding box center [1158, 30] width 20 height 20
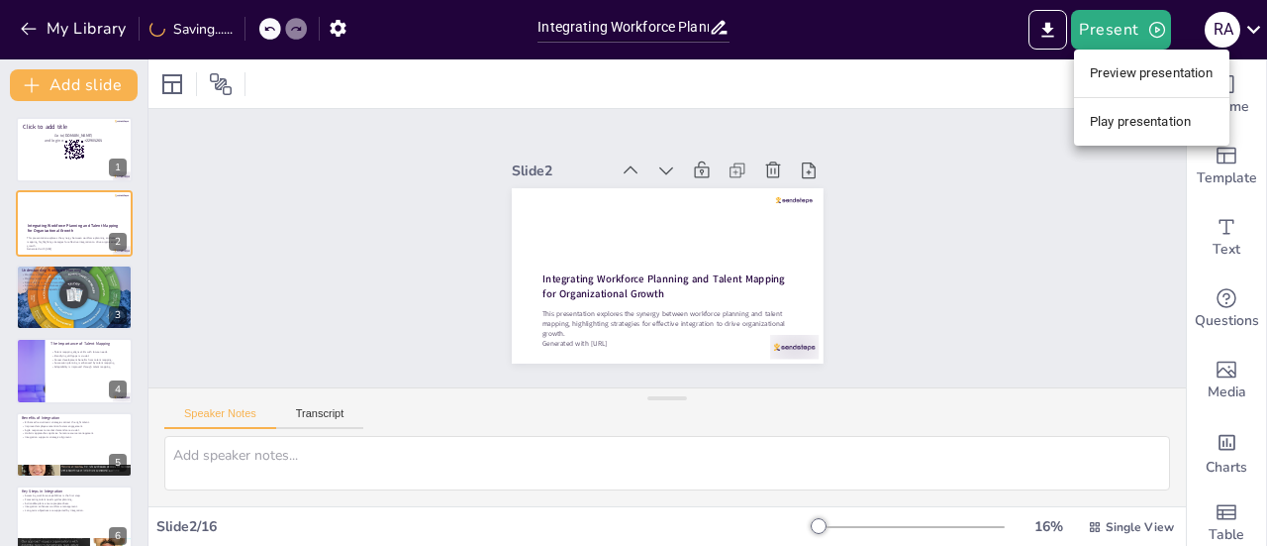
click at [1154, 118] on li "Play presentation" at bounding box center [1151, 122] width 155 height 32
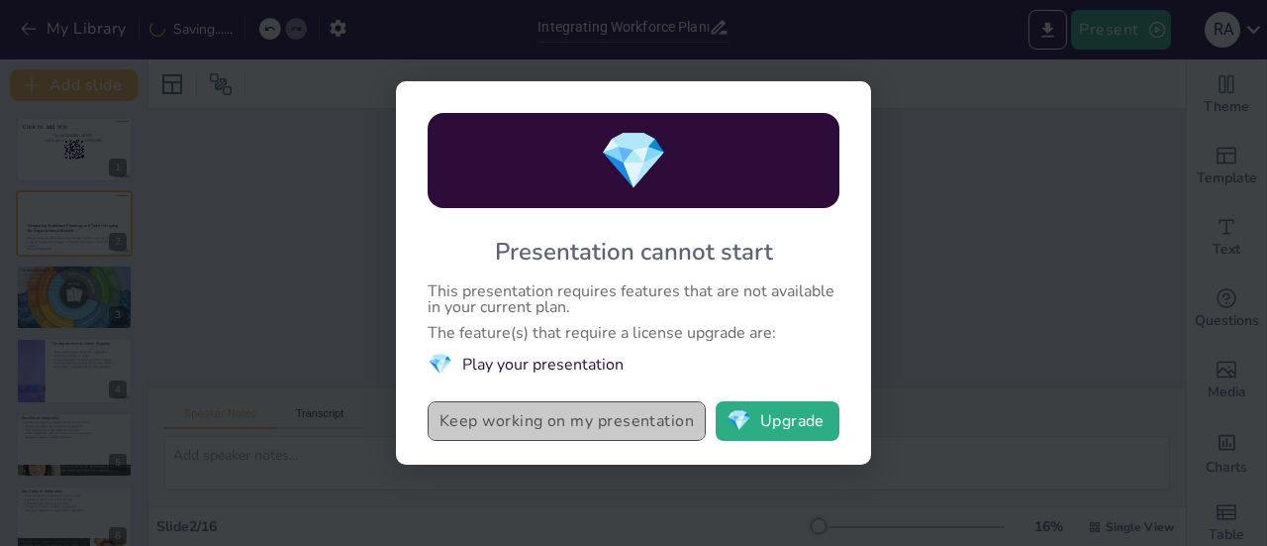
click at [552, 416] on button "Keep working on my presentation" at bounding box center [567, 421] width 278 height 40
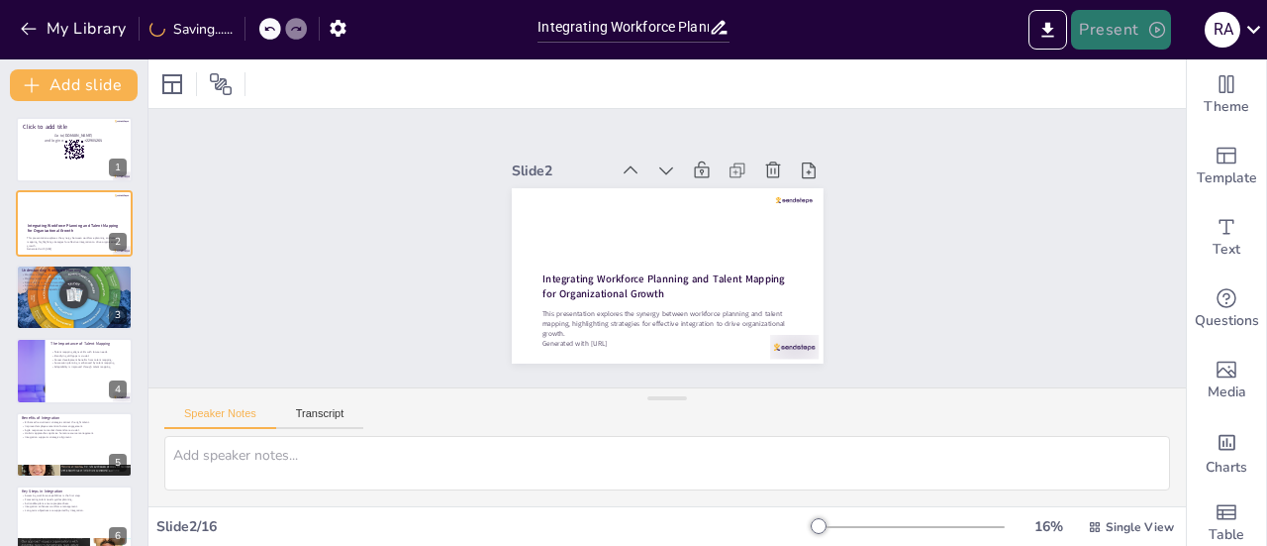
click at [1119, 32] on button "Present" at bounding box center [1120, 30] width 99 height 40
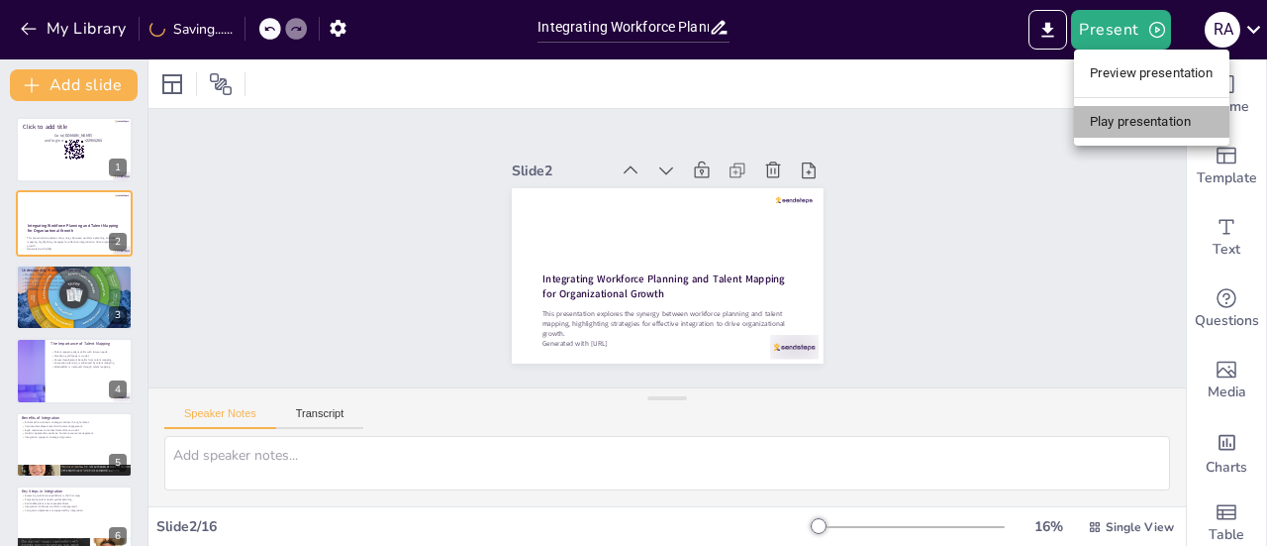
click at [1137, 120] on li "Play presentation" at bounding box center [1151, 122] width 155 height 32
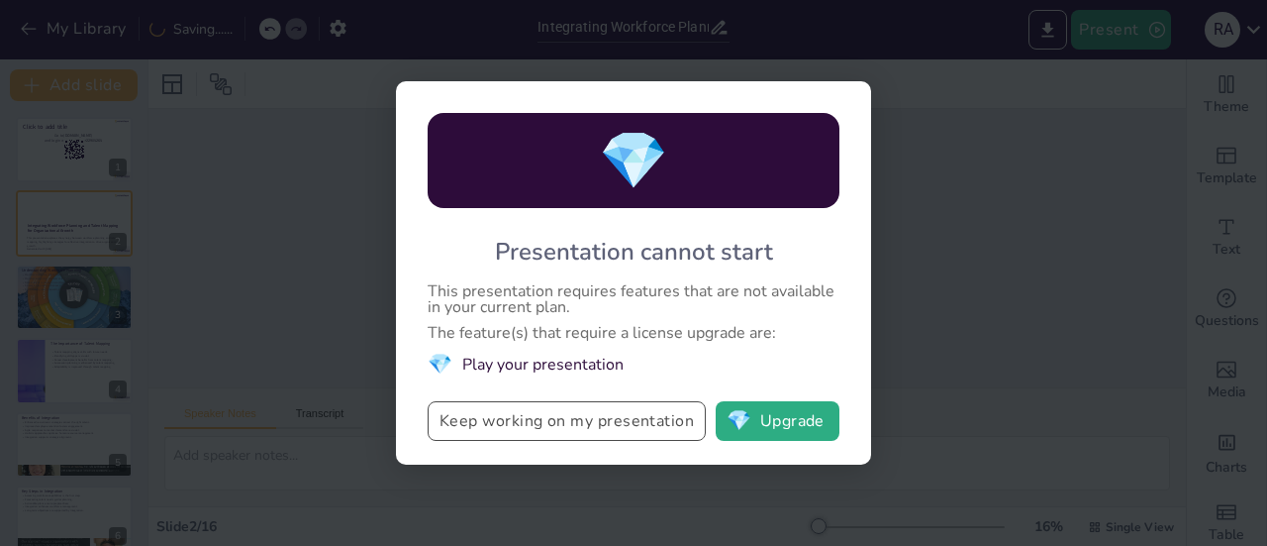
click at [618, 411] on button "Keep working on my presentation" at bounding box center [567, 421] width 278 height 40
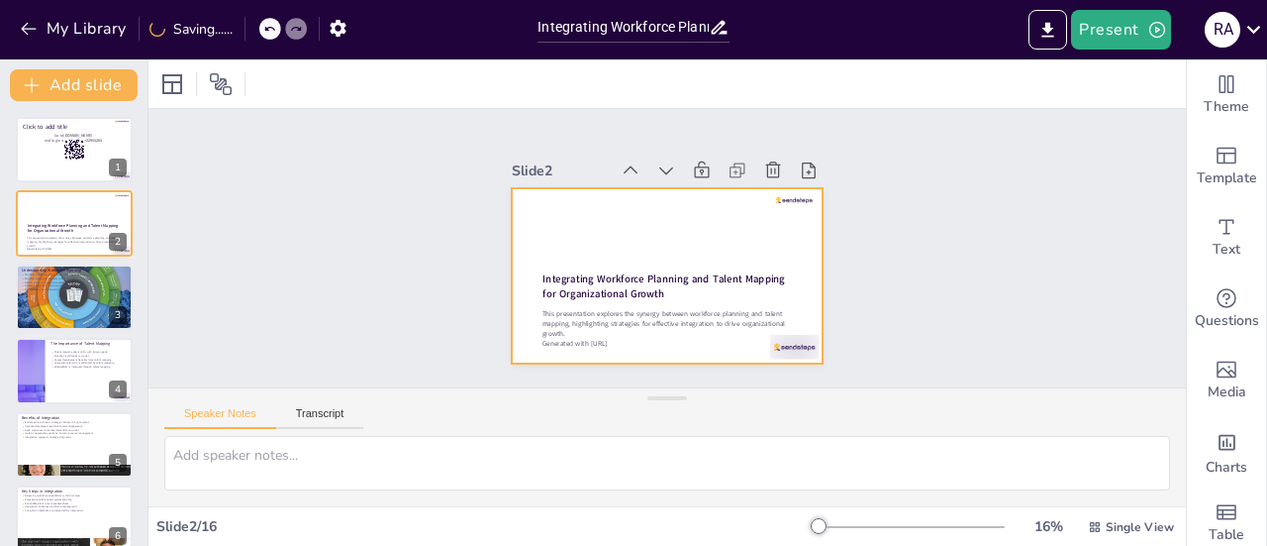
checkbox input "true"
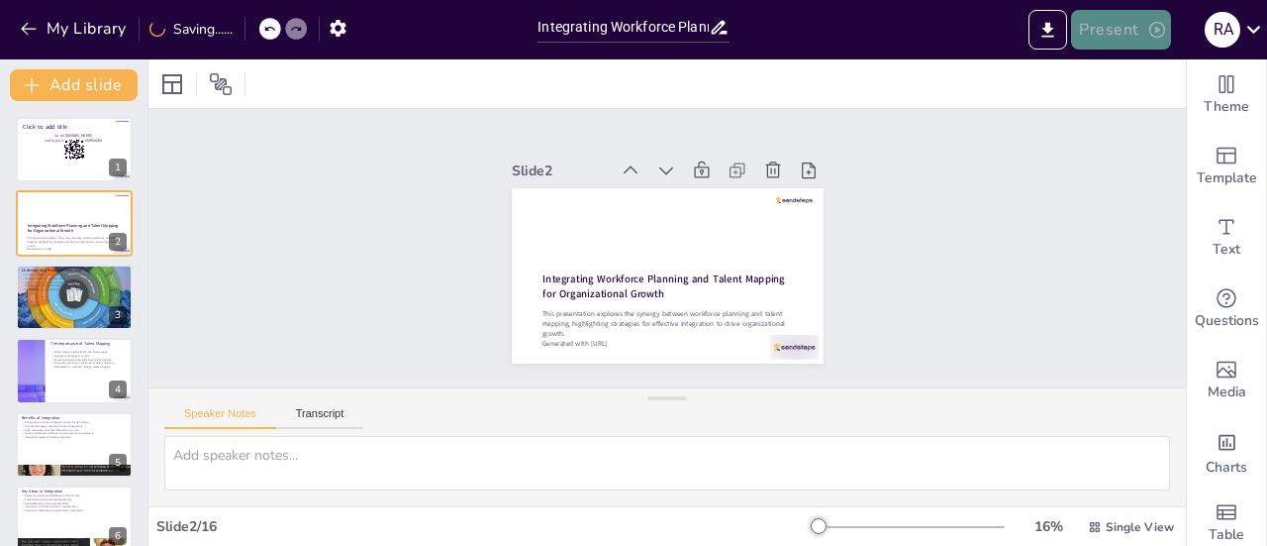
click at [1085, 34] on button "Present" at bounding box center [1120, 30] width 99 height 40
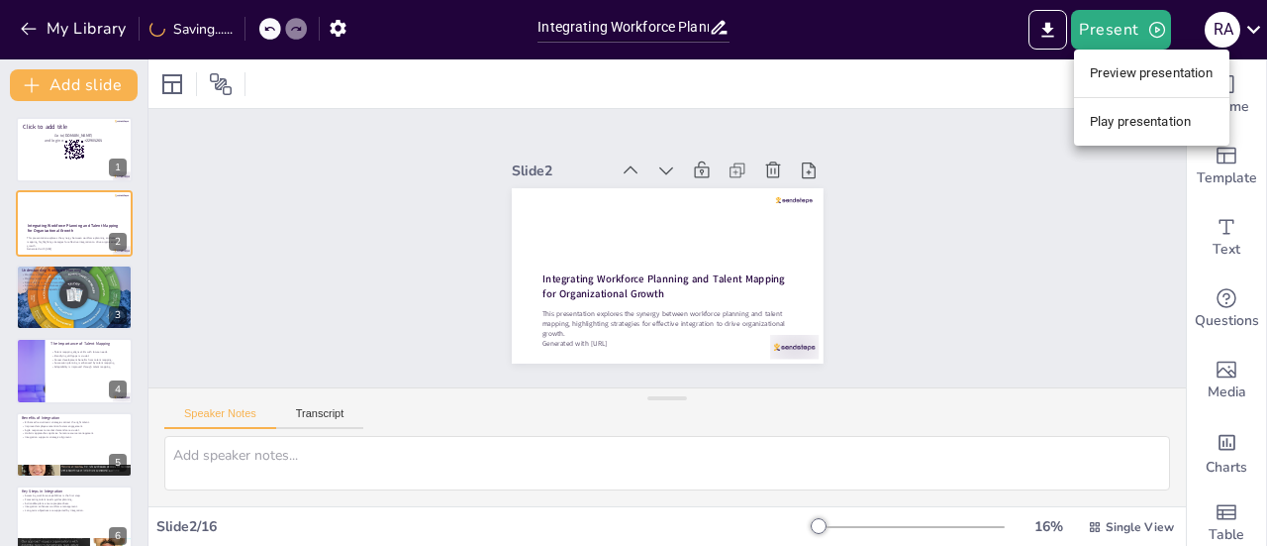
click at [1116, 68] on li "Preview presentation" at bounding box center [1151, 73] width 155 height 32
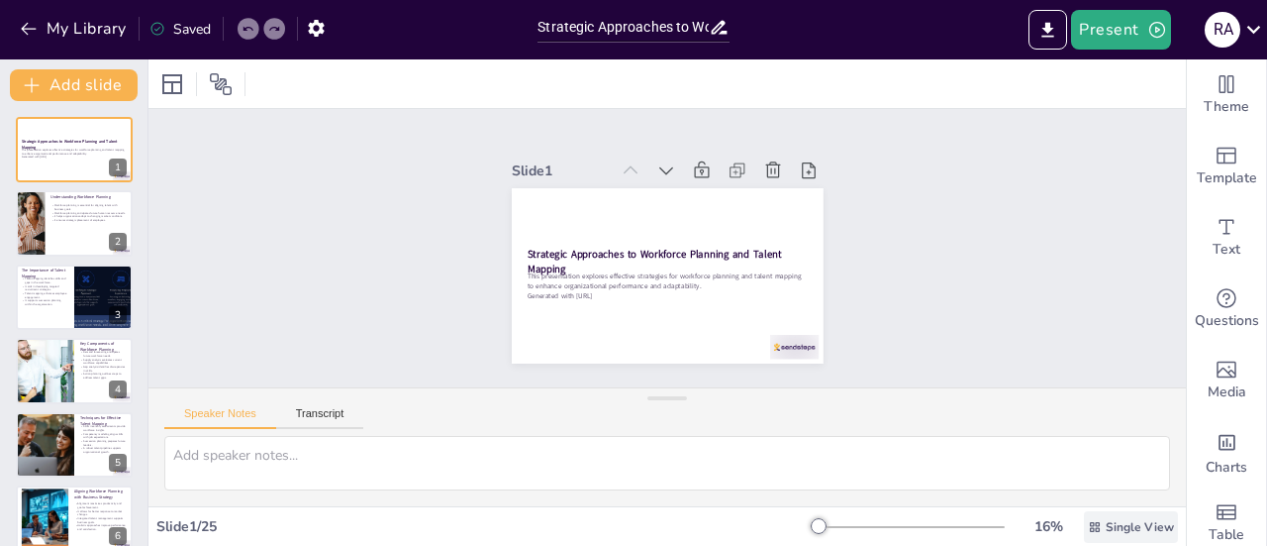
click at [1139, 523] on span "Single View" at bounding box center [1140, 527] width 68 height 16
checkbox input "true"
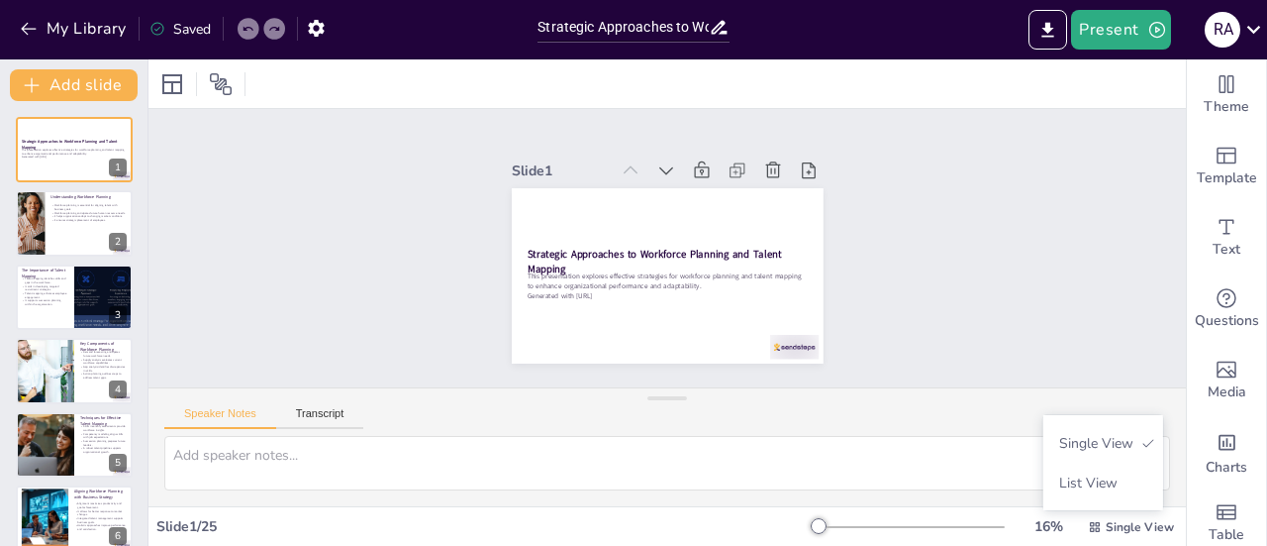
checkbox input "true"
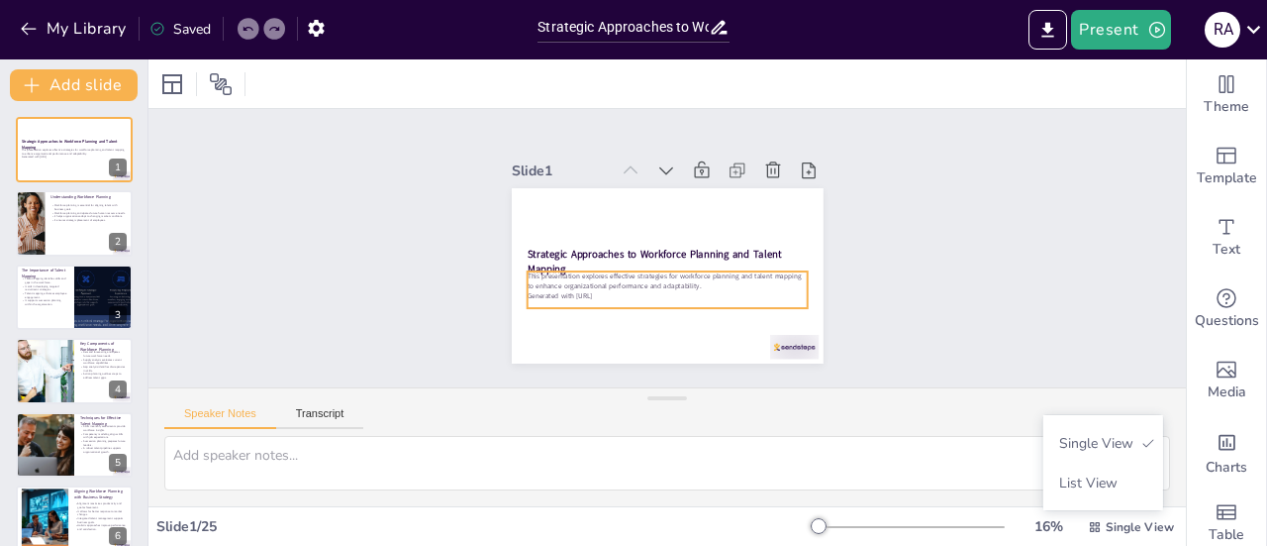
checkbox input "true"
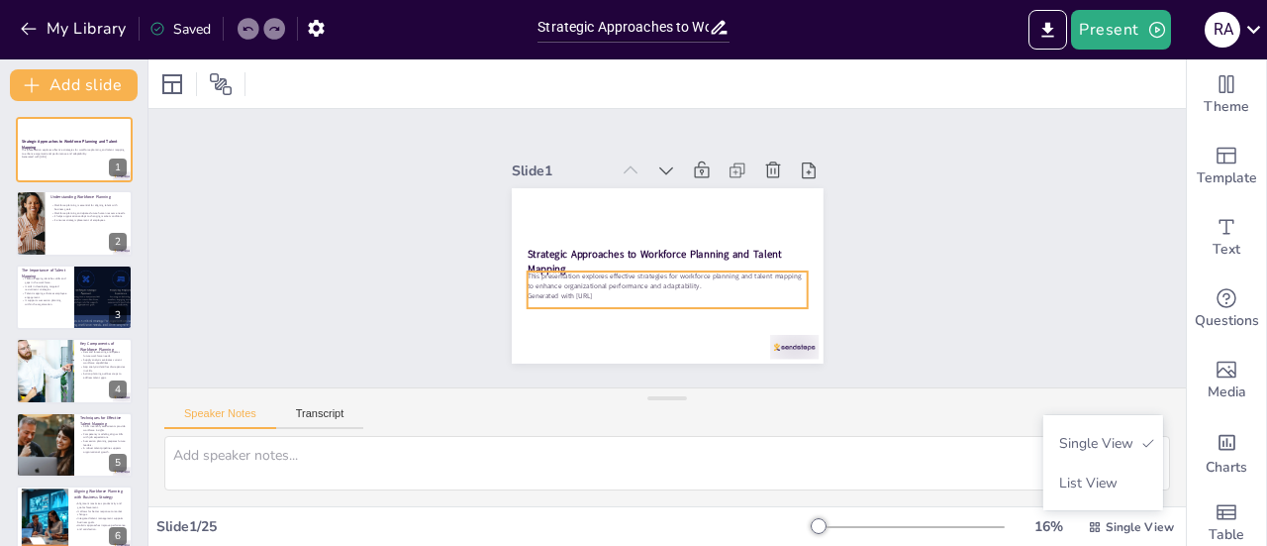
checkbox input "true"
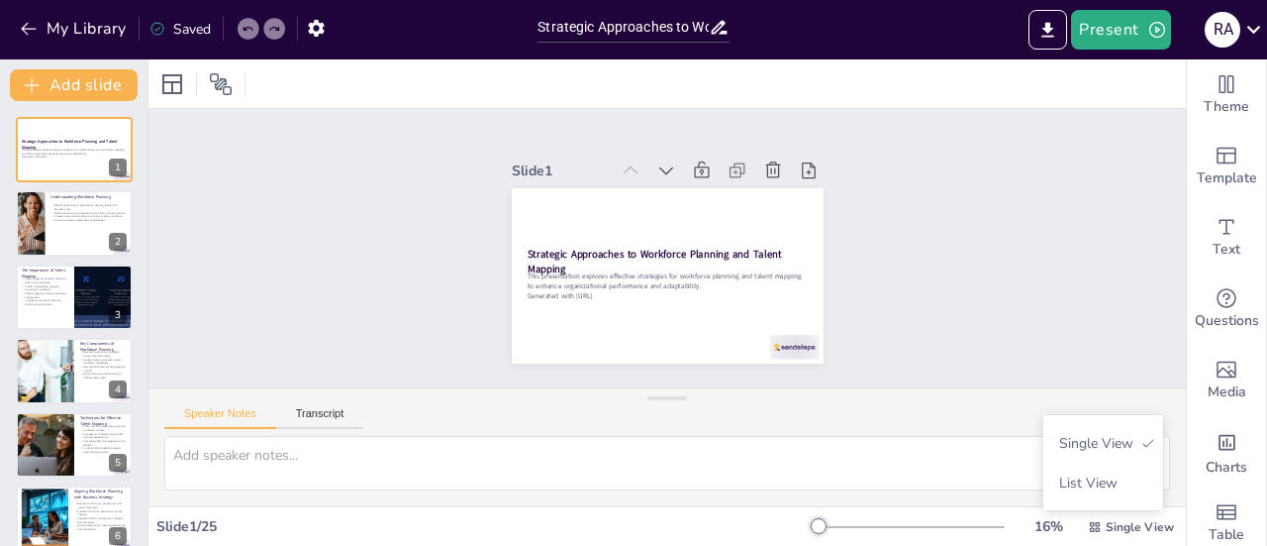
checkbox input "true"
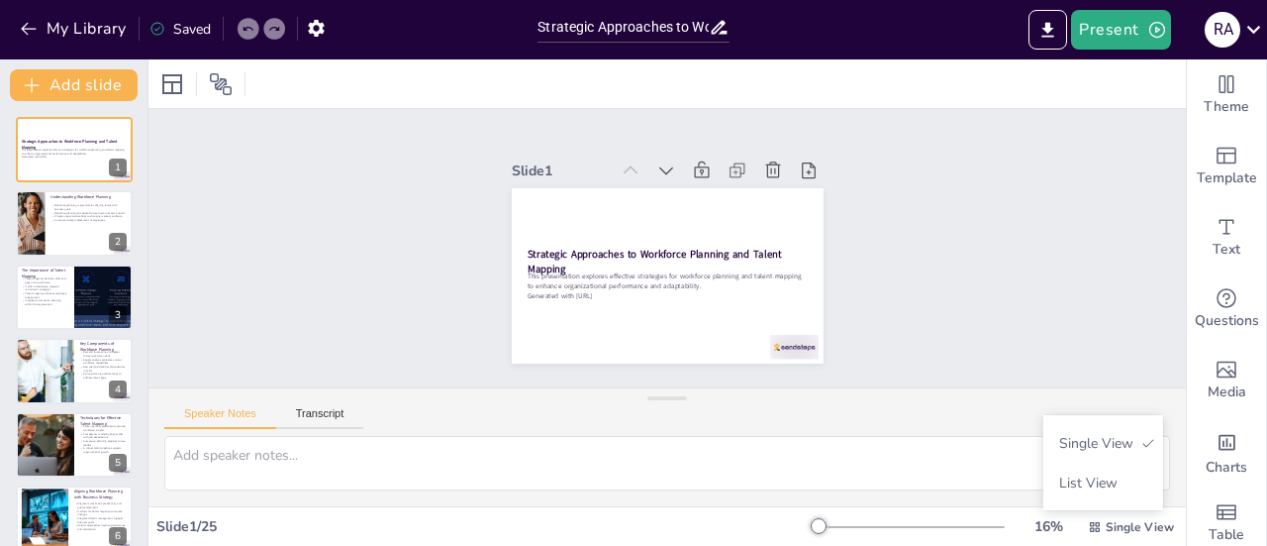
click at [299, 223] on div "Slide 1 Strategic Approaches to Workforce Planning and Talent Mapping This pres…" at bounding box center [668, 248] width 1038 height 278
checkbox input "true"
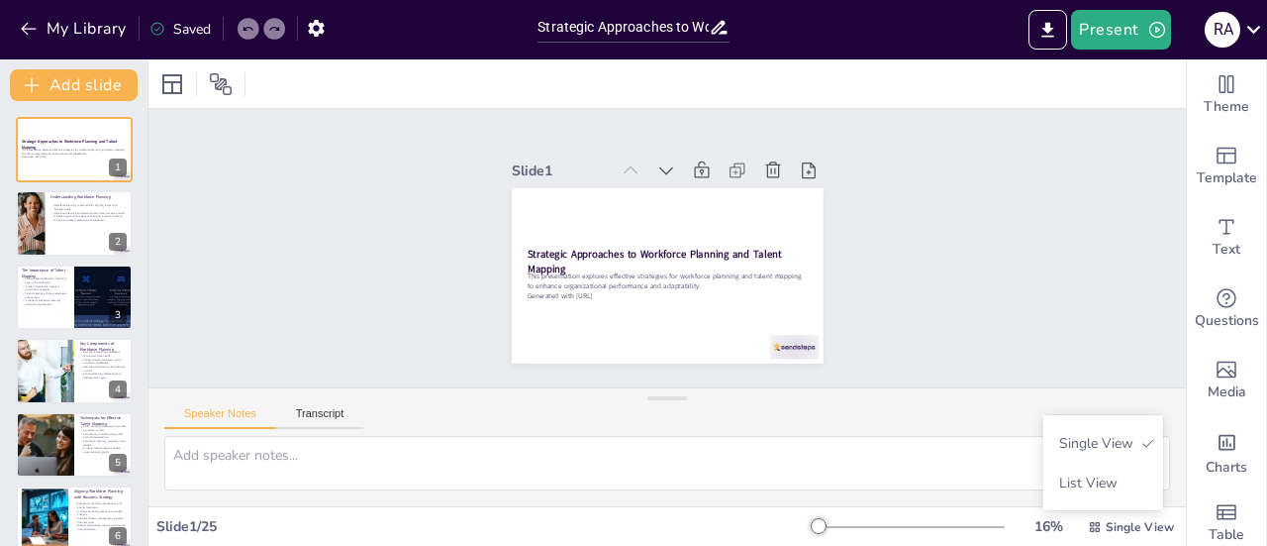
checkbox input "true"
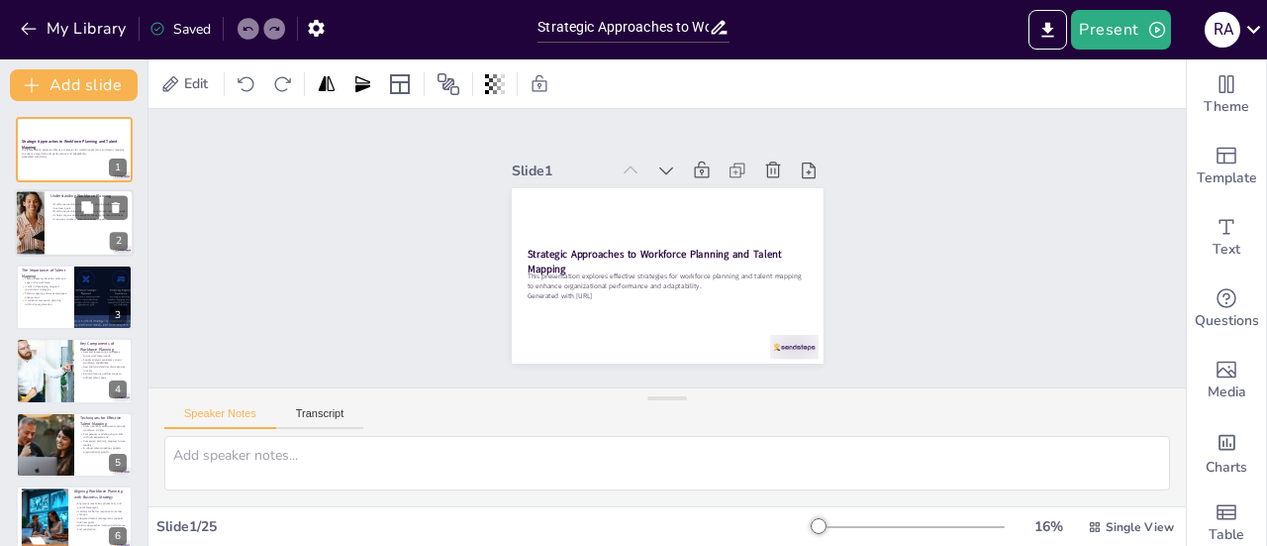
checkbox input "true"
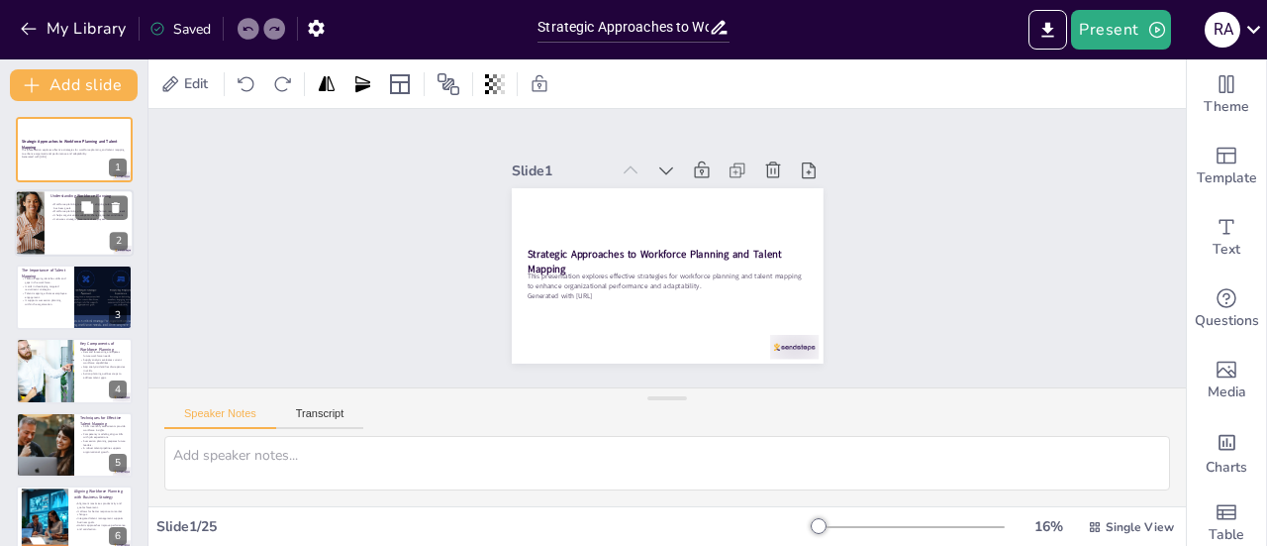
checkbox input "true"
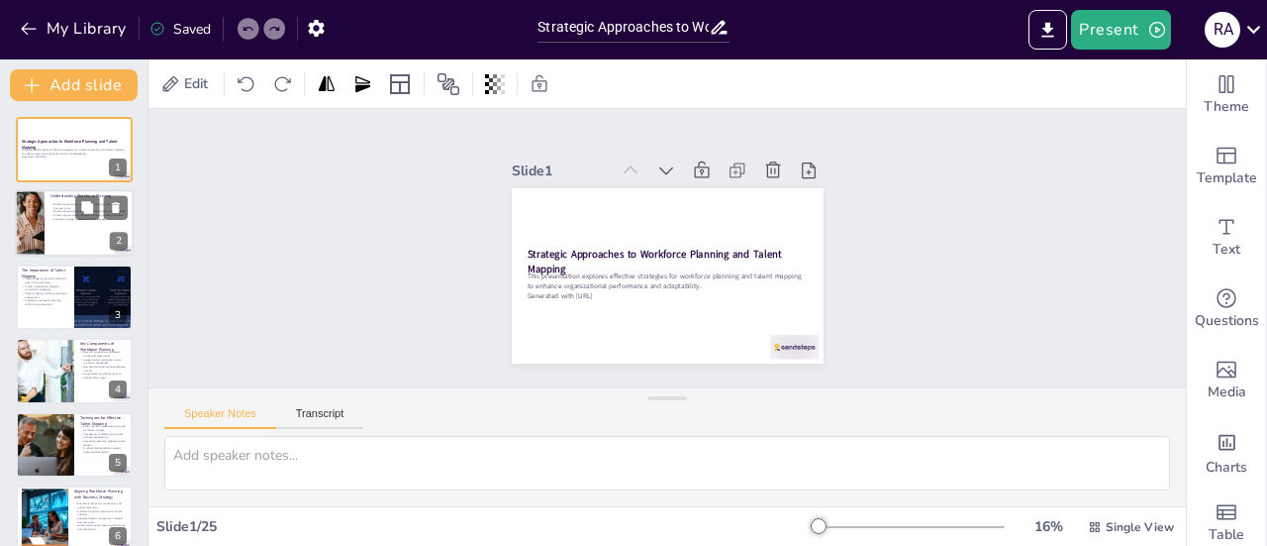
checkbox input "true"
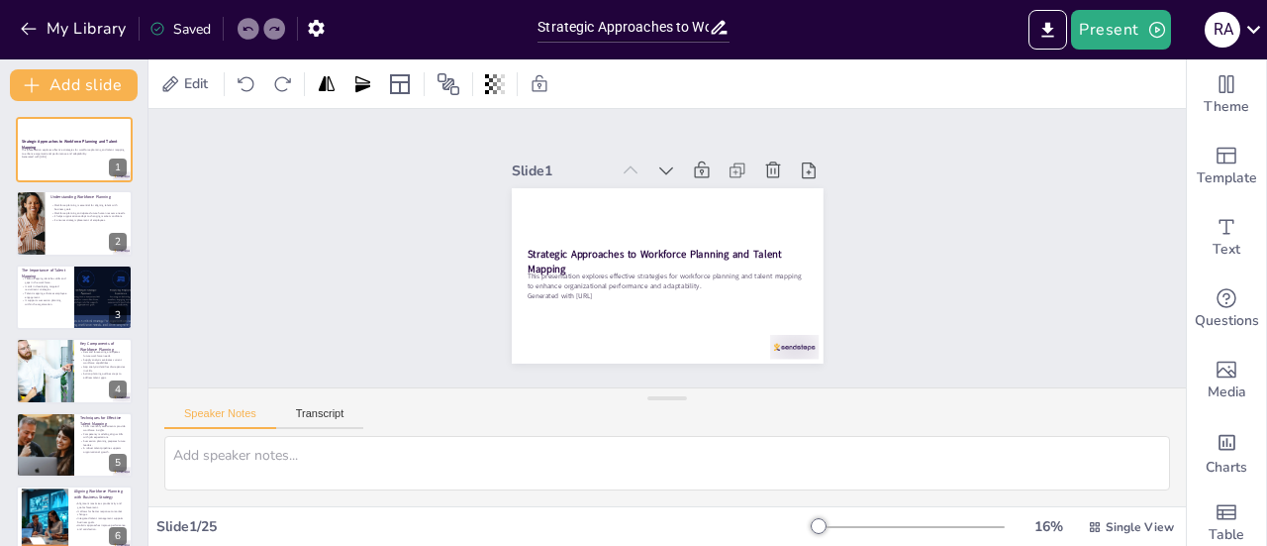
checkbox input "true"
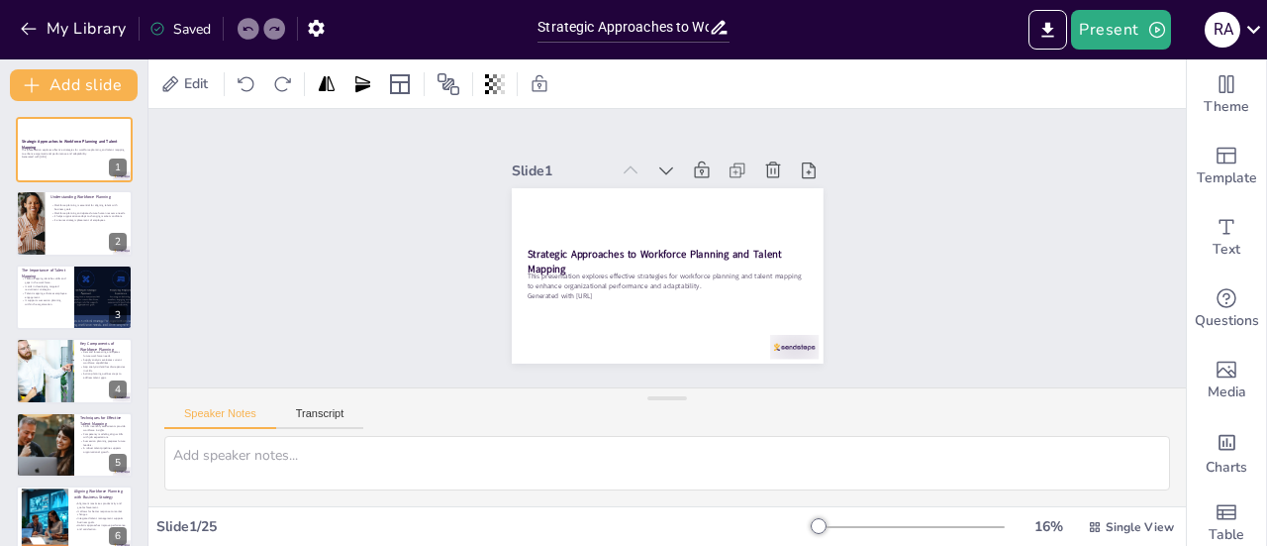
checkbox input "true"
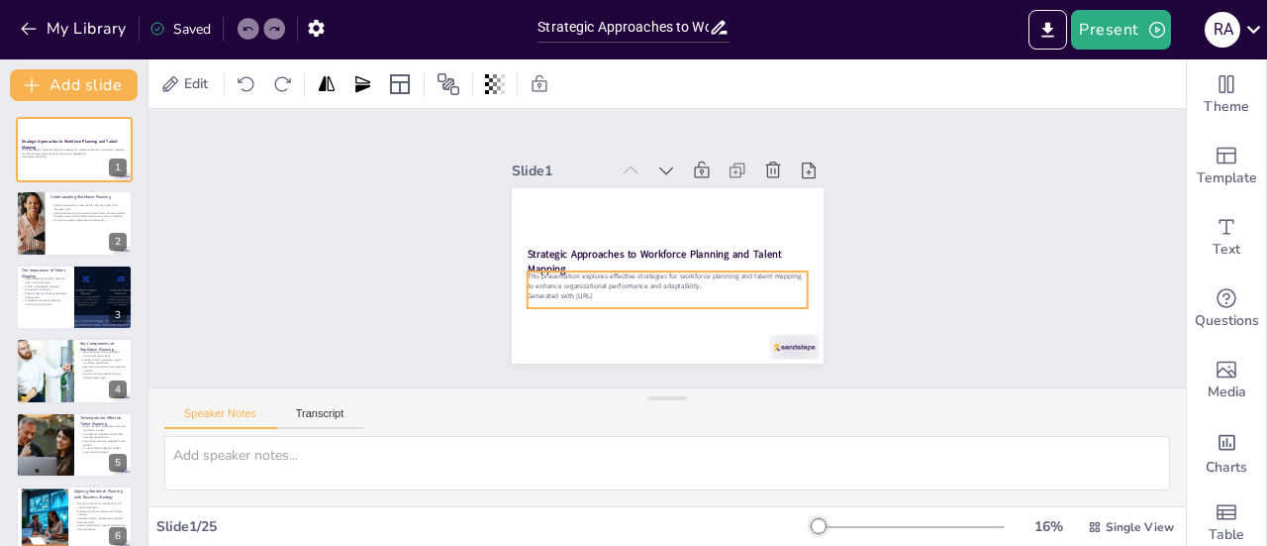
checkbox input "true"
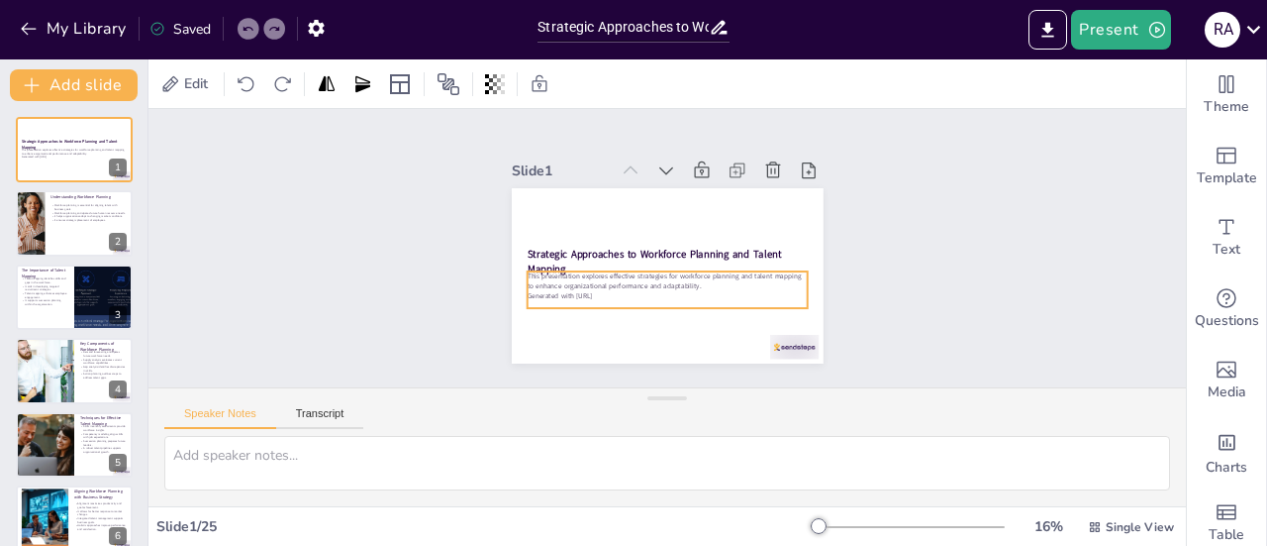
checkbox input "true"
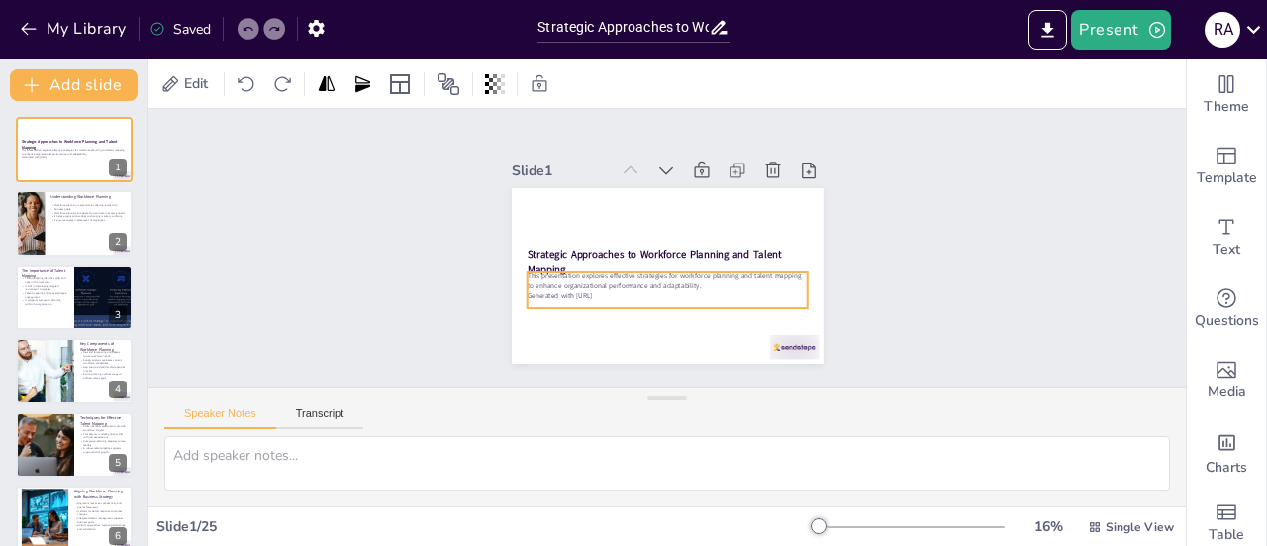
checkbox input "true"
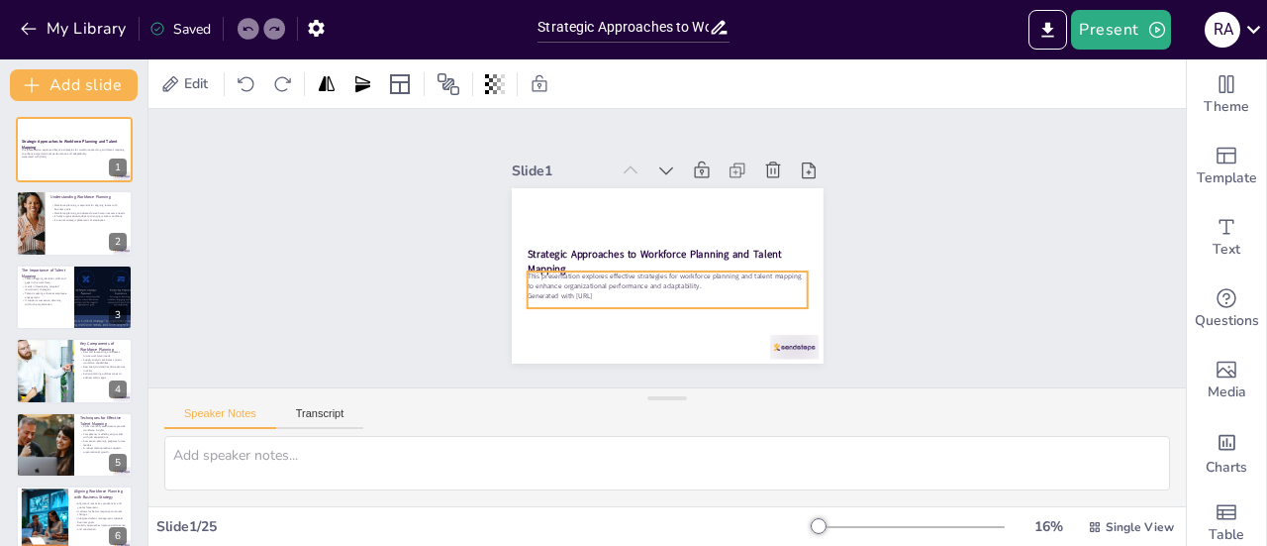
checkbox input "true"
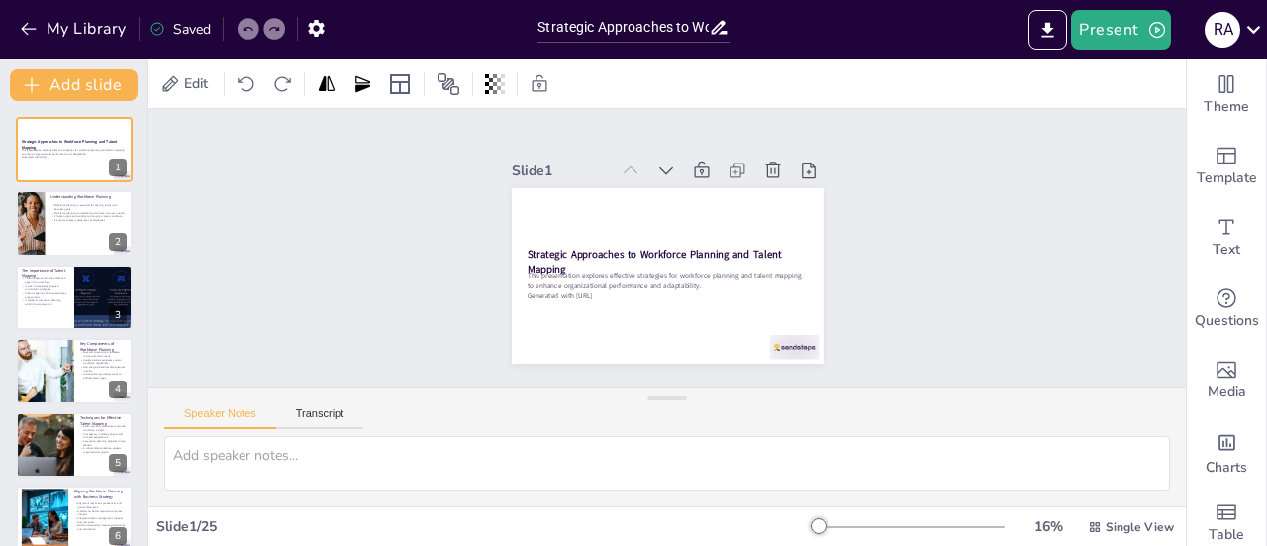
checkbox input "true"
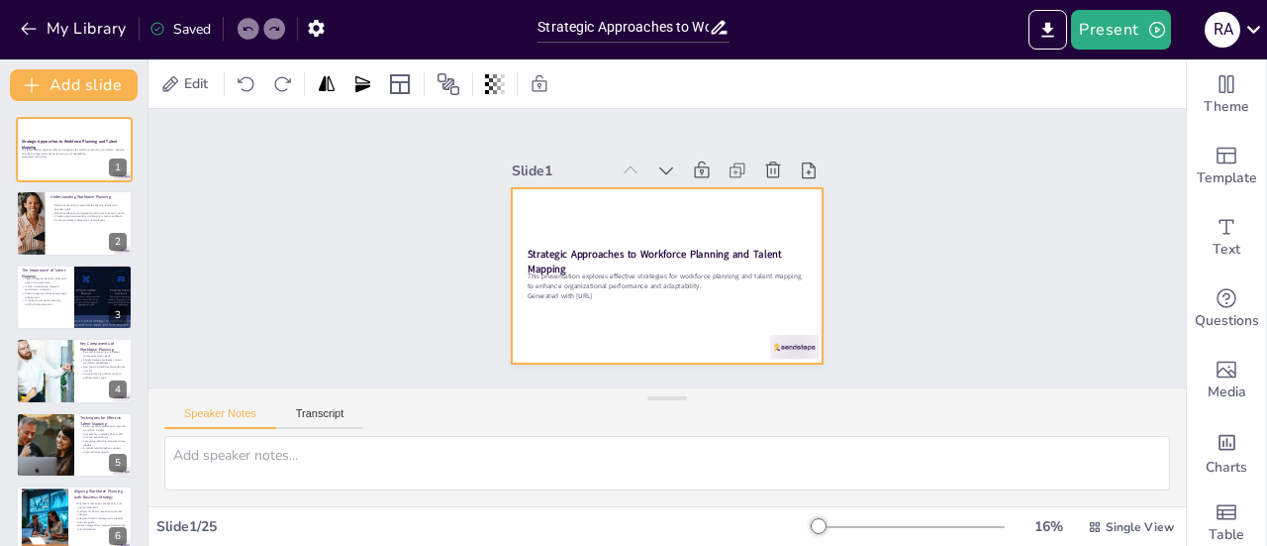
checkbox input "true"
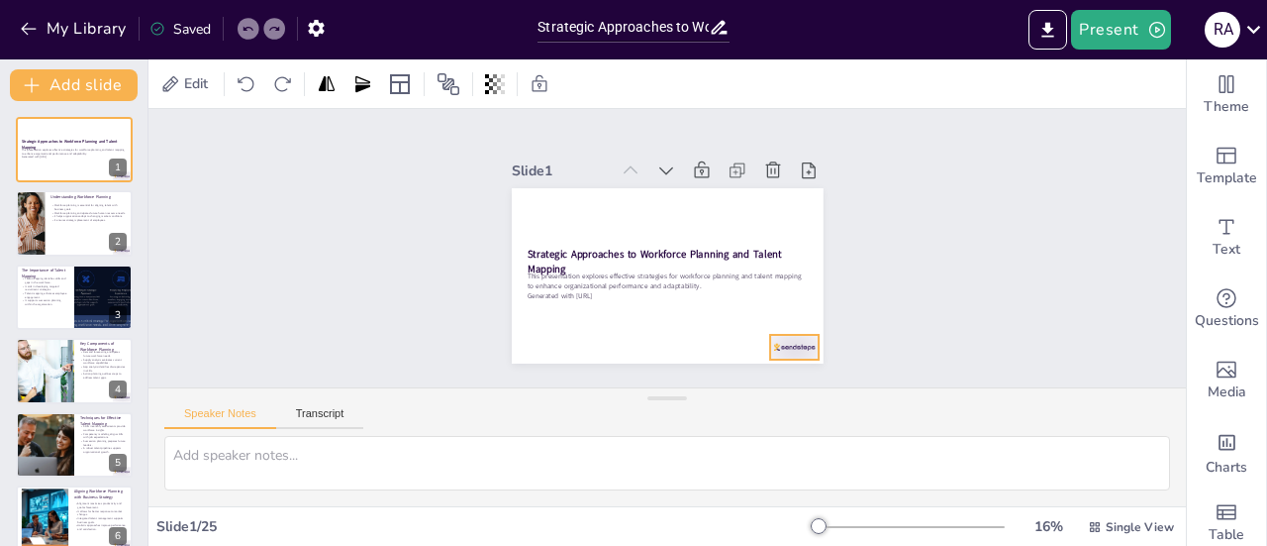
checkbox input "true"
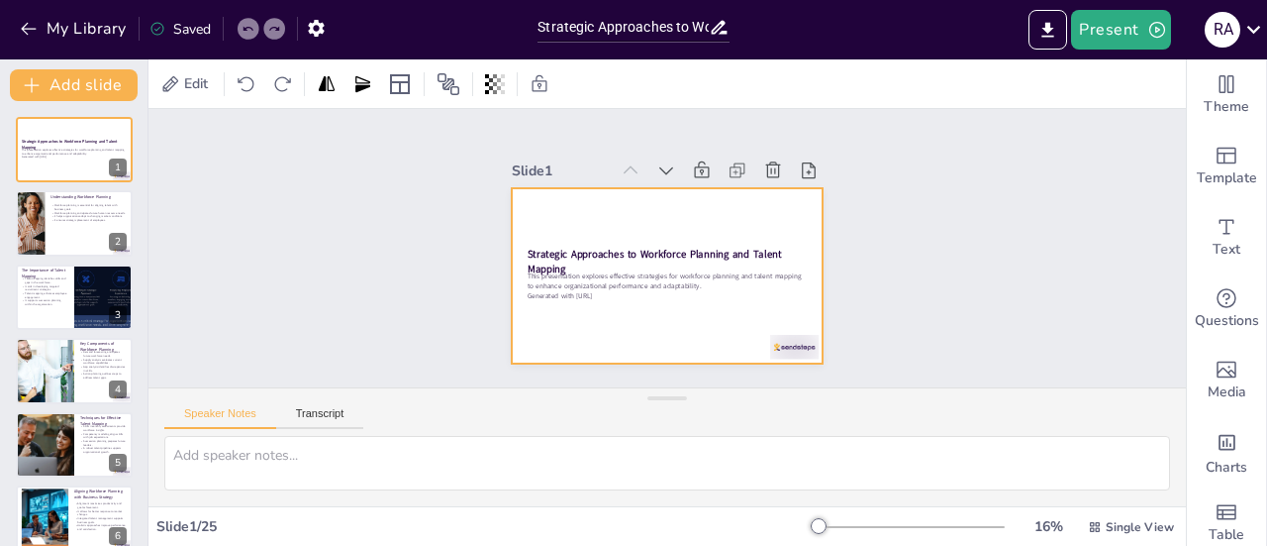
checkbox input "true"
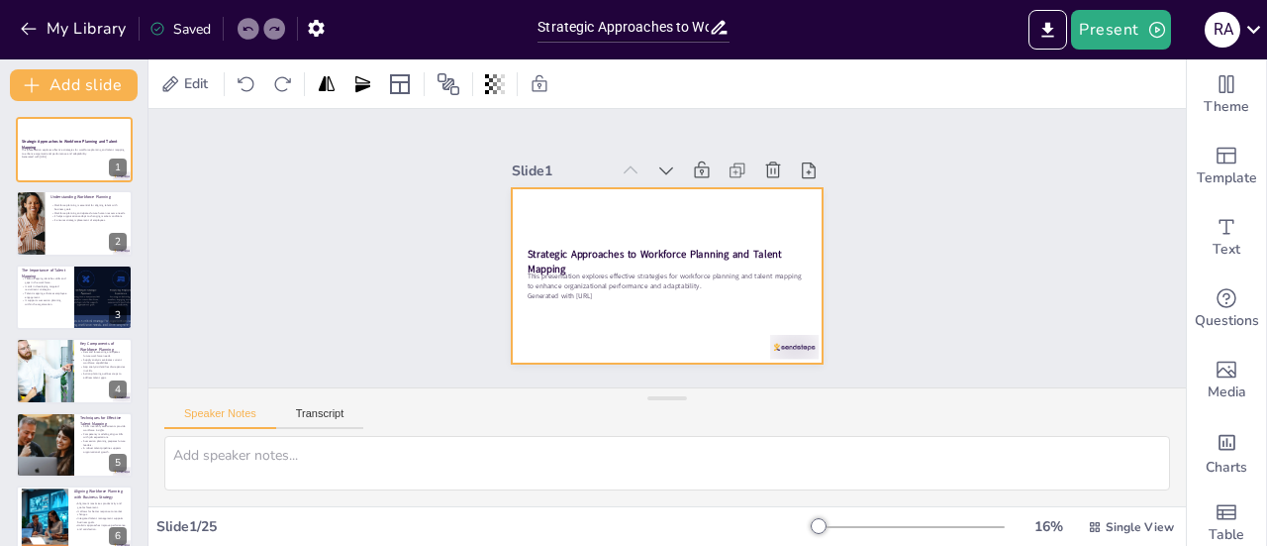
checkbox input "true"
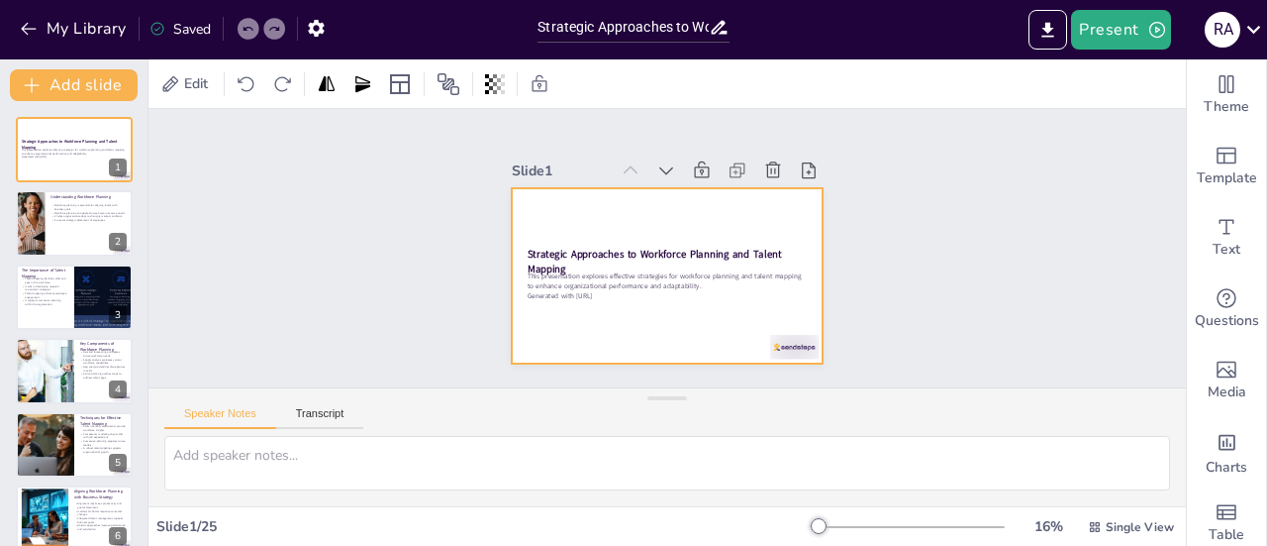
checkbox input "true"
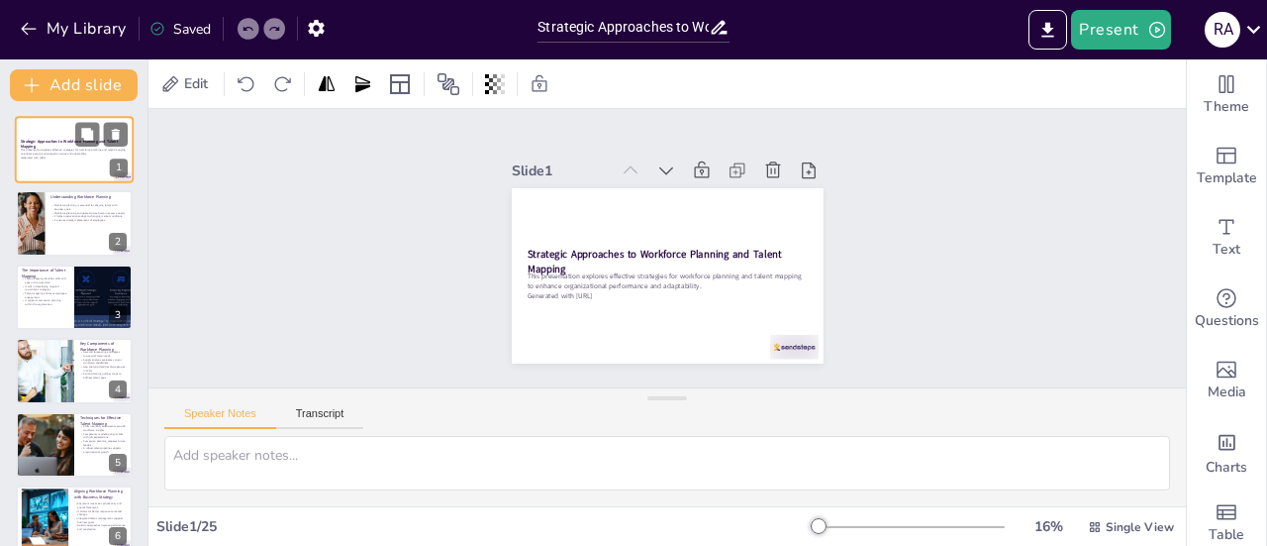
checkbox input "true"
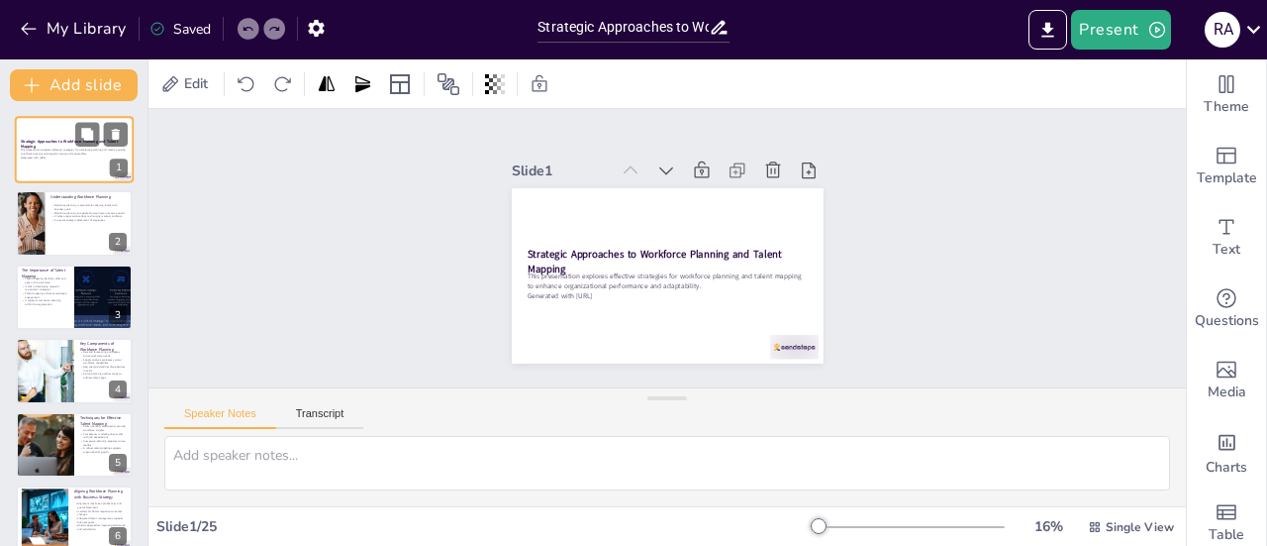
checkbox input "true"
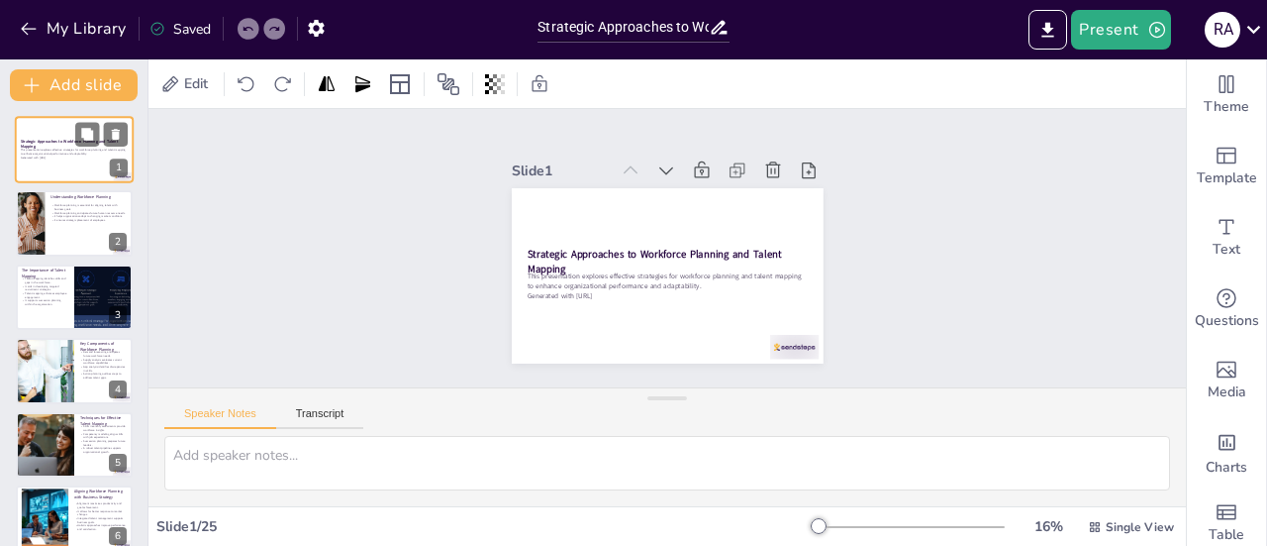
checkbox input "true"
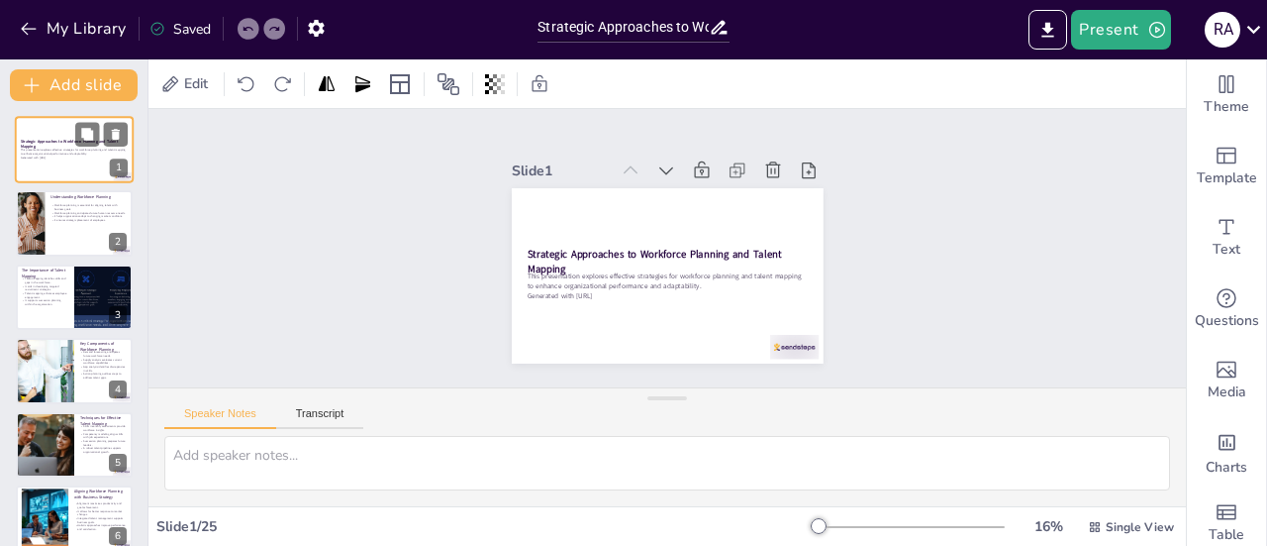
checkbox input "true"
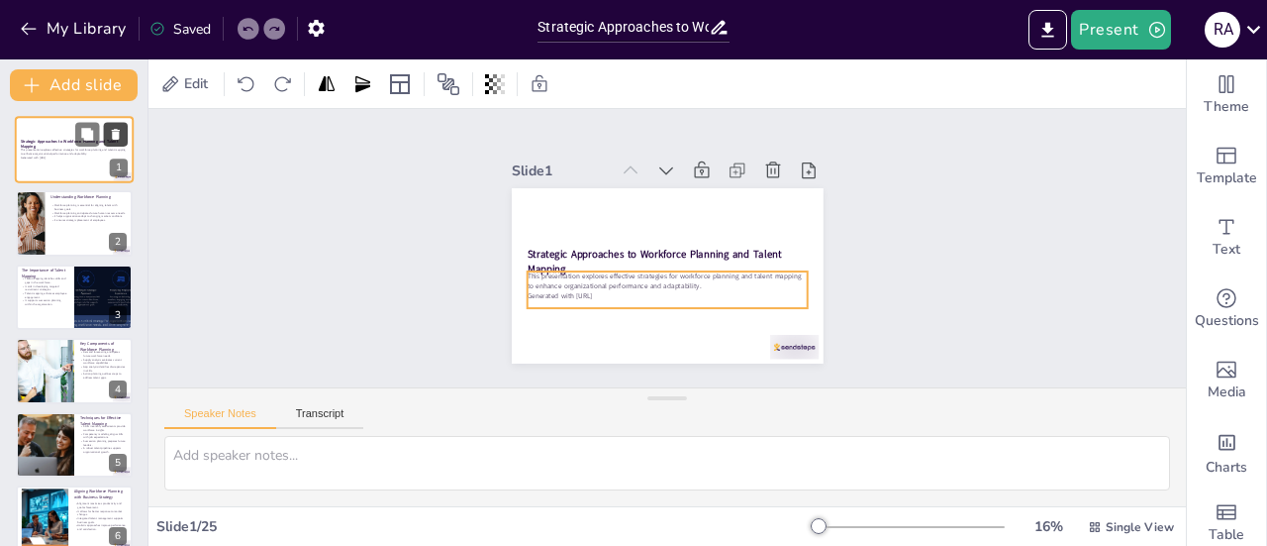
checkbox input "true"
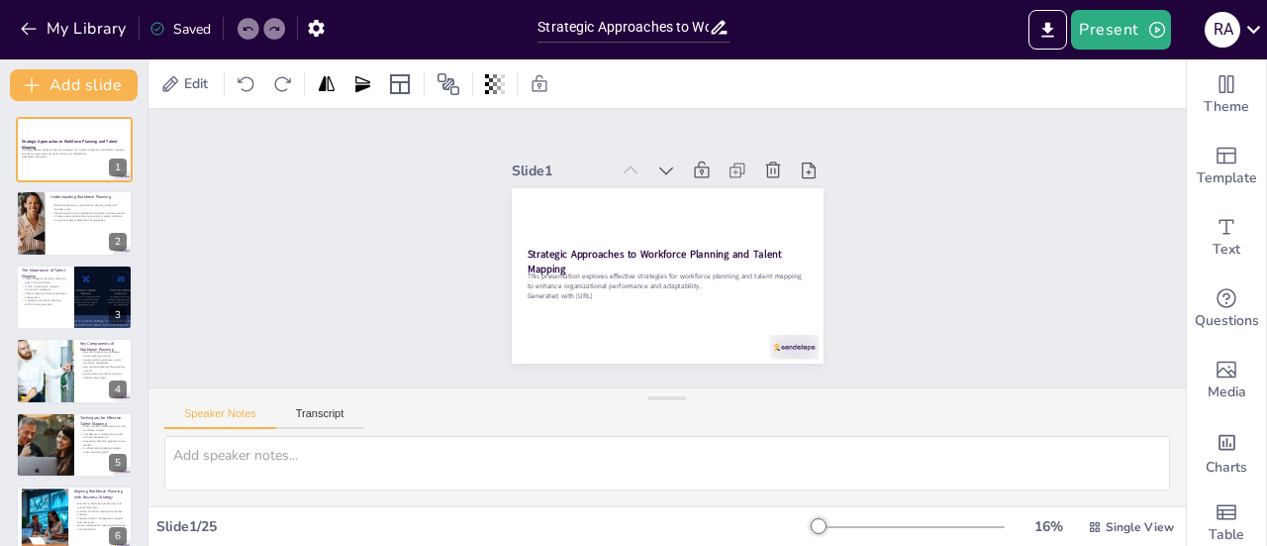
checkbox input "true"
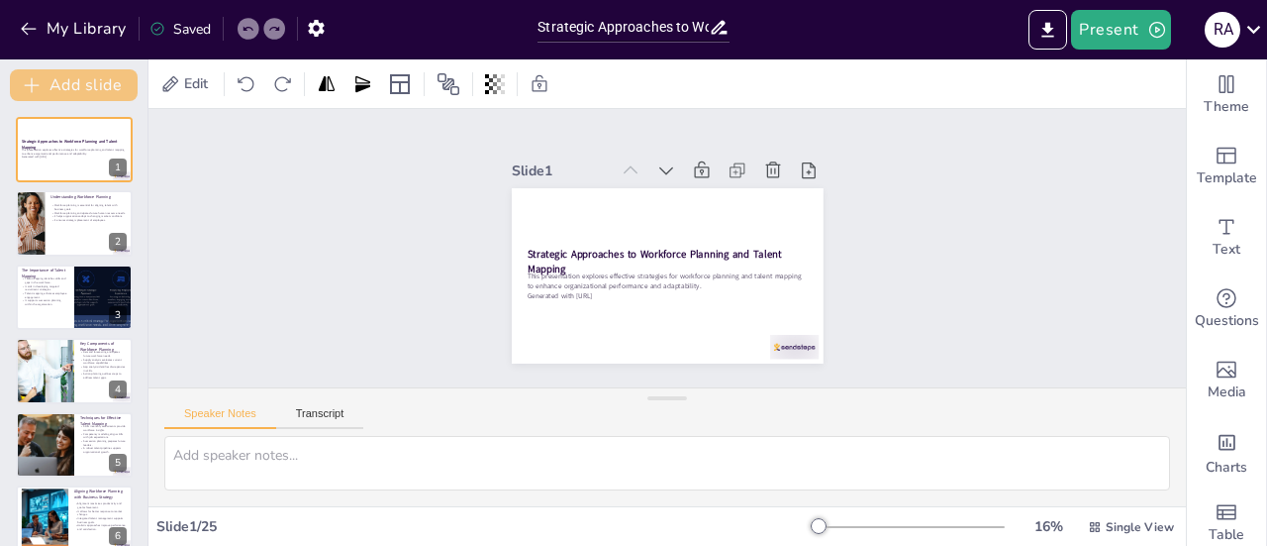
checkbox input "true"
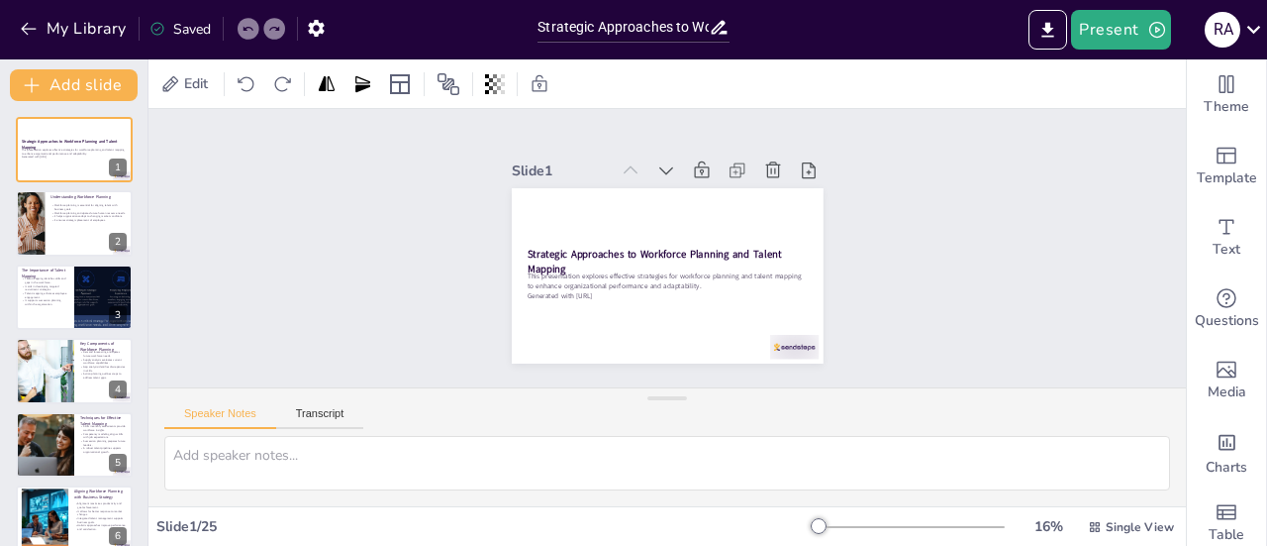
checkbox input "true"
